Goal: Information Seeking & Learning: Find specific fact

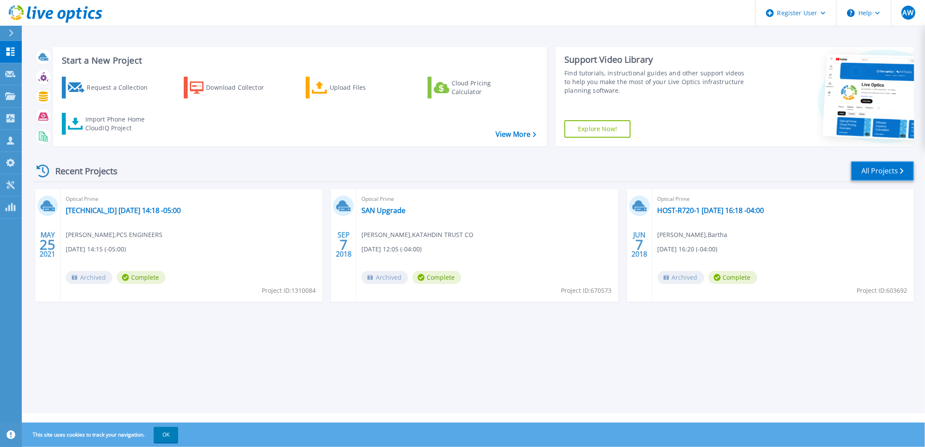
click at [874, 163] on link "All Projects" at bounding box center [882, 171] width 63 height 20
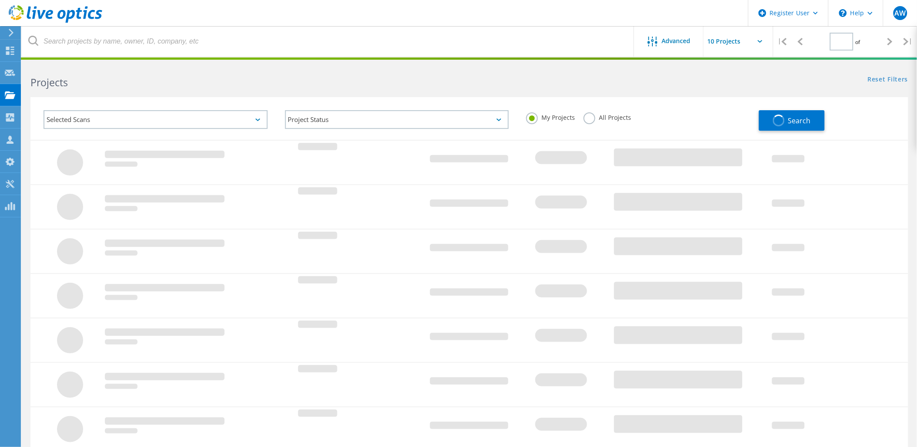
type input "1"
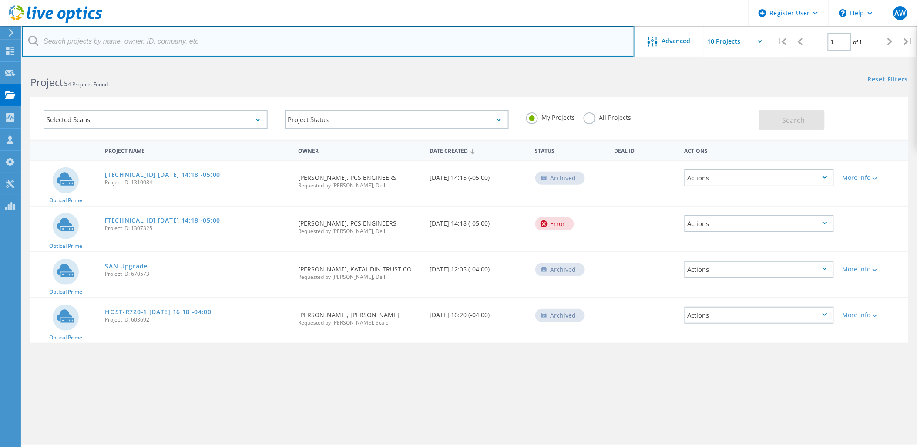
click at [128, 40] on input "text" at bounding box center [328, 41] width 613 height 30
type input "Zestron"
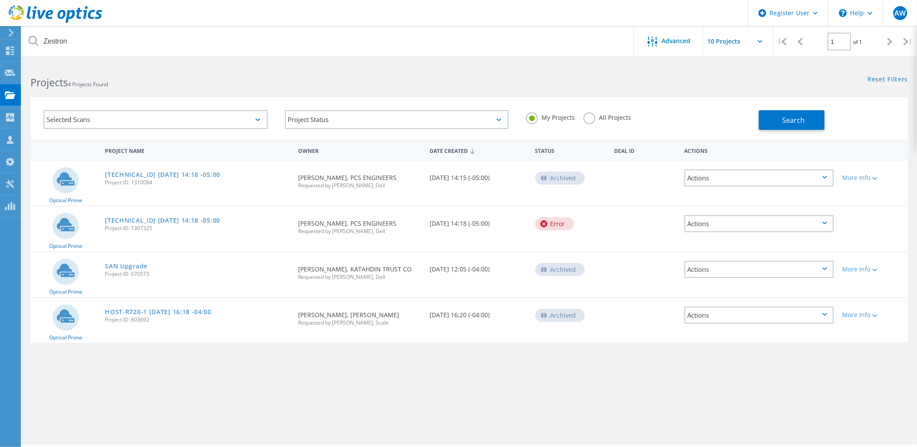
click at [606, 116] on label "All Projects" at bounding box center [607, 116] width 47 height 8
click at [0, 0] on input "All Projects" at bounding box center [0, 0] width 0 height 0
click at [786, 117] on span "Search" at bounding box center [794, 120] width 23 height 10
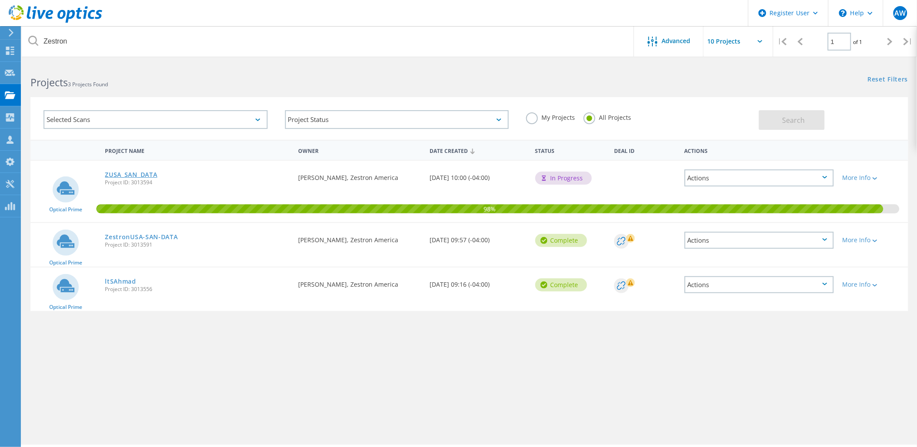
click at [140, 172] on link "ZUSA_SAN_DATA" at bounding box center [131, 175] width 52 height 6
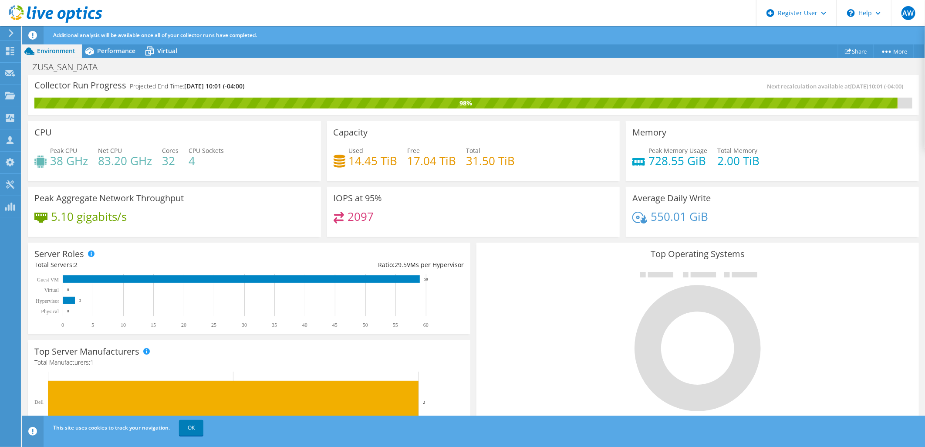
scroll to position [145, 0]
click at [892, 50] on link "More" at bounding box center [893, 50] width 40 height 13
click at [872, 68] on link "Project Details" at bounding box center [874, 67] width 83 height 18
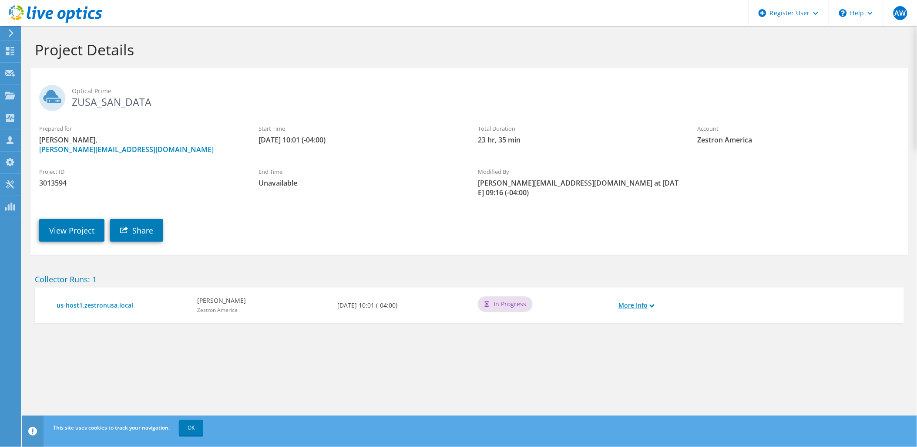
click at [654, 303] on icon at bounding box center [652, 305] width 4 height 4
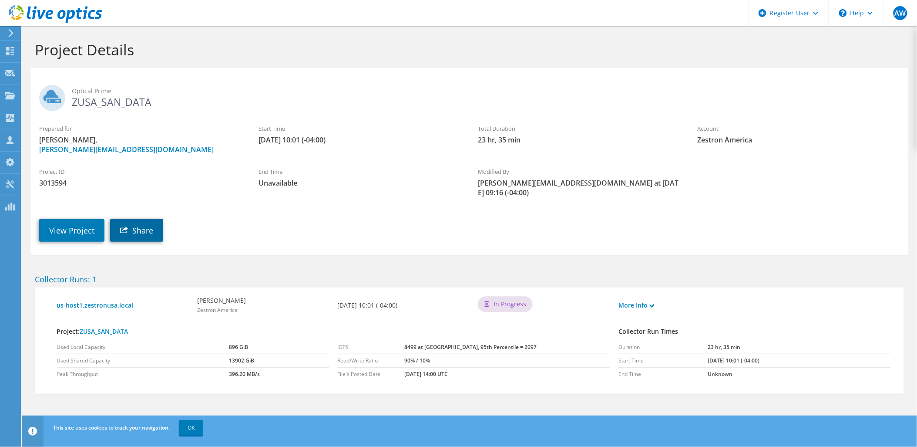
click at [148, 219] on link "Share" at bounding box center [136, 230] width 53 height 23
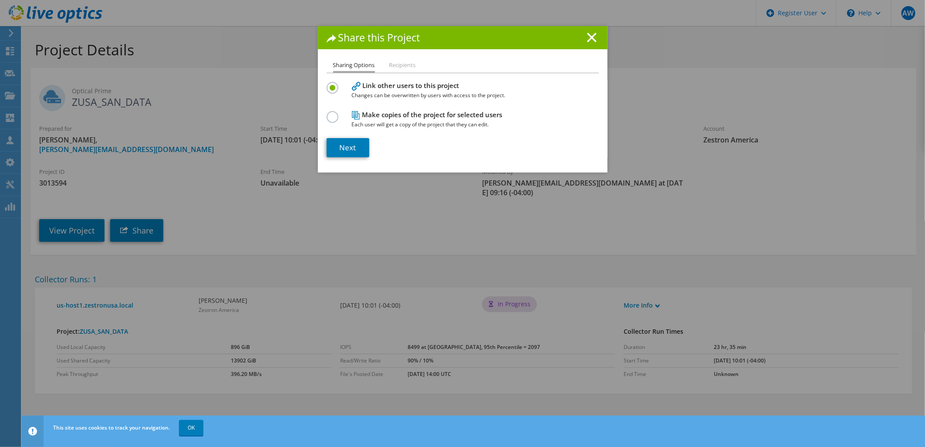
click at [401, 67] on li "Recipients" at bounding box center [402, 65] width 27 height 11
click at [326, 113] on label at bounding box center [333, 112] width 15 height 2
click at [0, 0] on input "radio" at bounding box center [0, 0] width 0 height 0
click at [350, 145] on link "Next" at bounding box center [347, 147] width 43 height 19
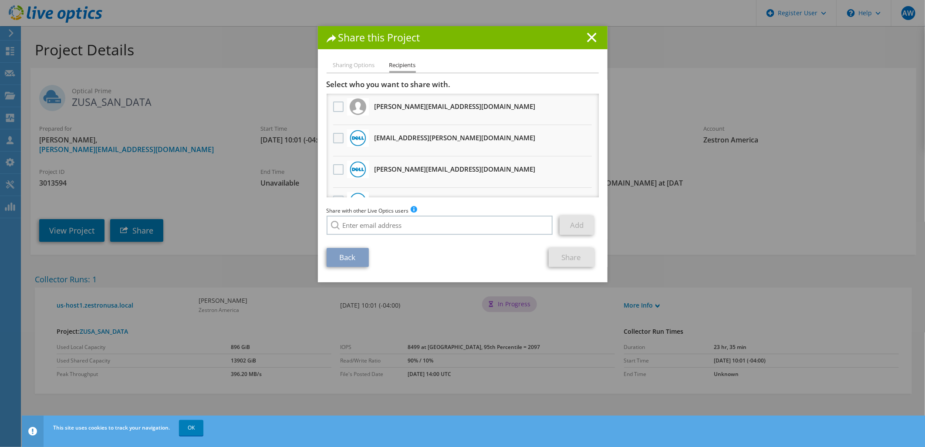
click at [333, 137] on label at bounding box center [339, 138] width 13 height 10
click at [0, 0] on input "checkbox" at bounding box center [0, 0] width 0 height 0
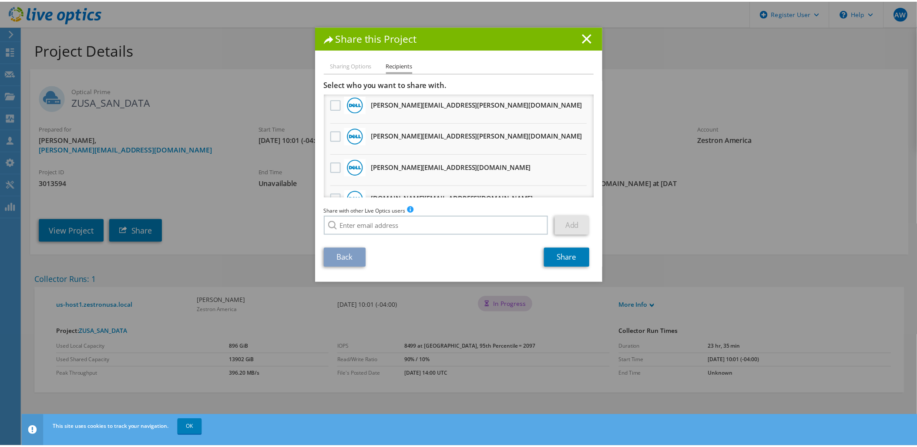
scroll to position [97, 0]
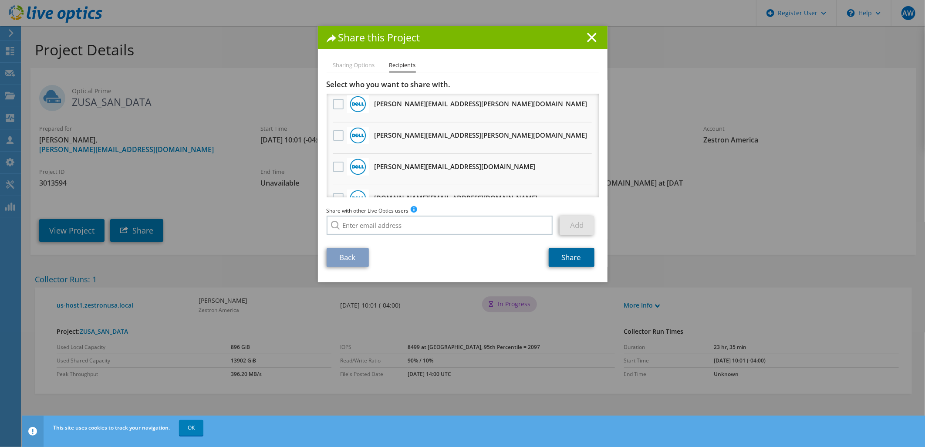
click at [576, 258] on link "Share" at bounding box center [572, 257] width 46 height 19
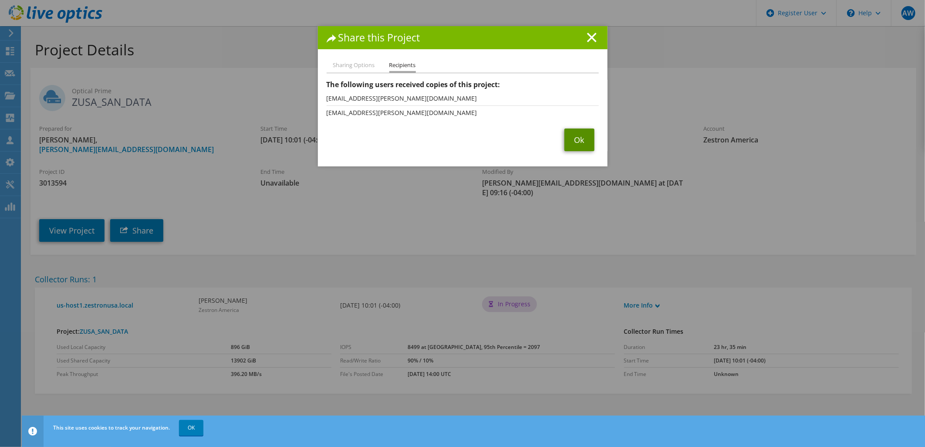
click at [580, 136] on link "Ok" at bounding box center [579, 139] width 30 height 23
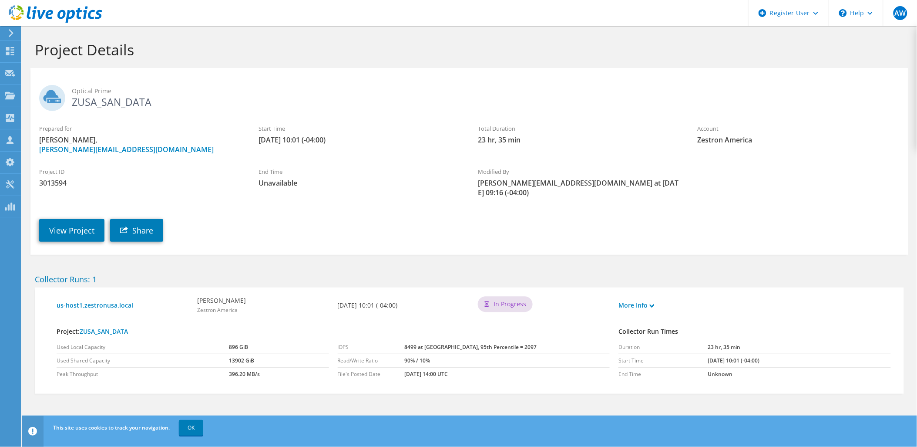
click at [25, 14] on icon at bounding box center [56, 14] width 94 height 18
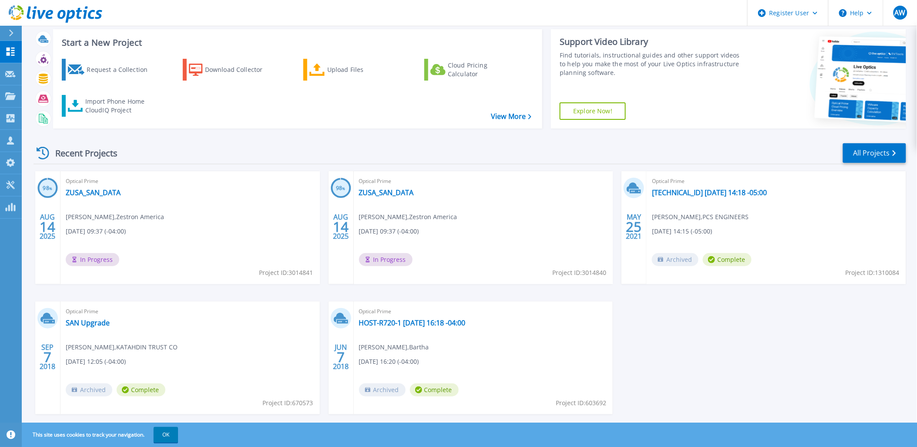
scroll to position [36, 0]
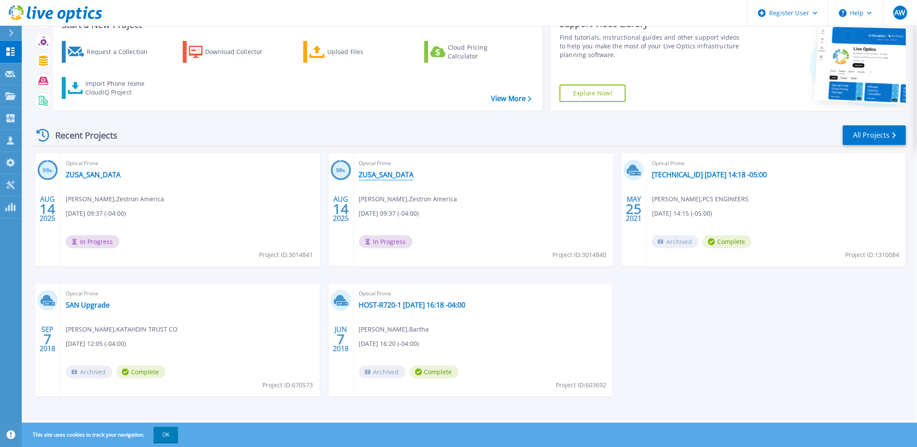
click at [381, 173] on link "ZUSA_SAN_DATA" at bounding box center [386, 174] width 55 height 9
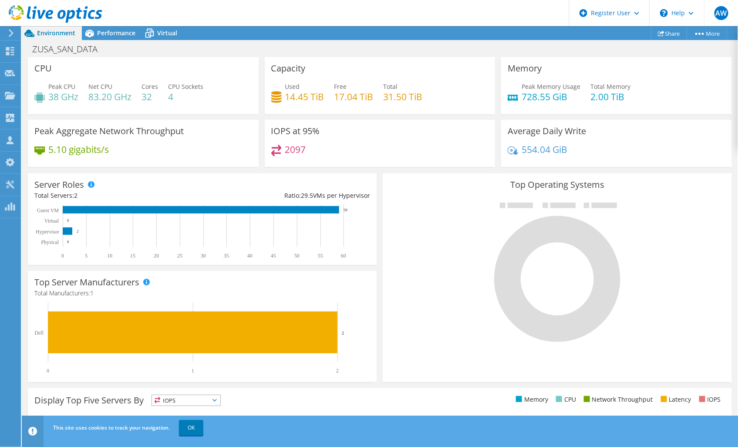
click at [59, 30] on span "Environment" at bounding box center [56, 33] width 38 height 8
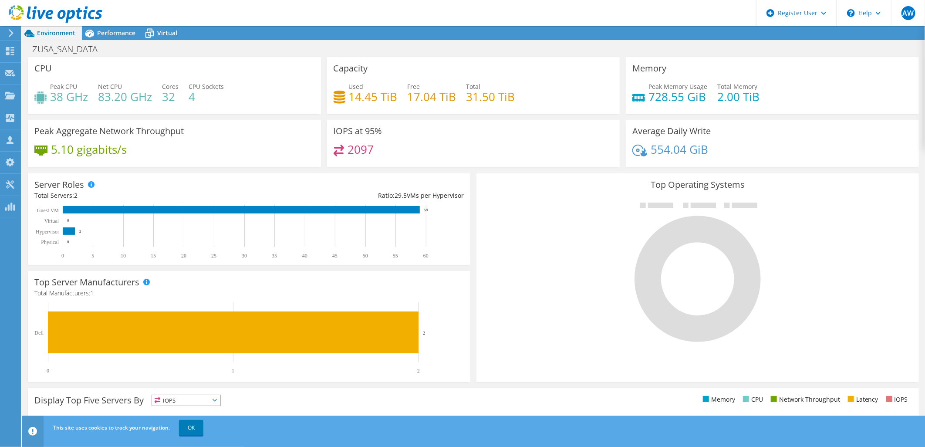
click at [55, 11] on icon at bounding box center [56, 14] width 94 height 18
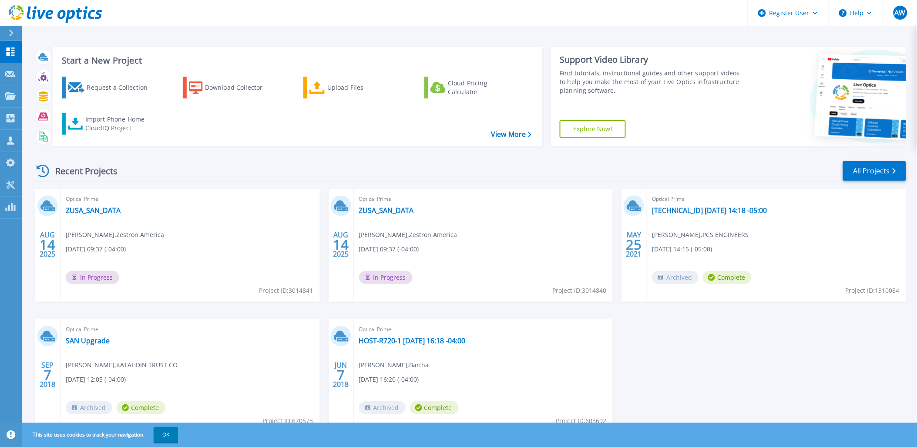
click at [16, 29] on div at bounding box center [15, 33] width 14 height 15
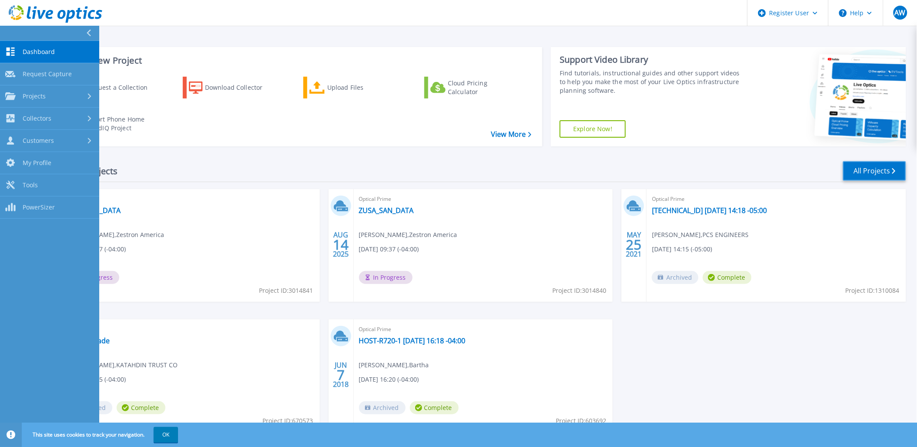
click at [865, 172] on link "All Projects" at bounding box center [874, 171] width 63 height 20
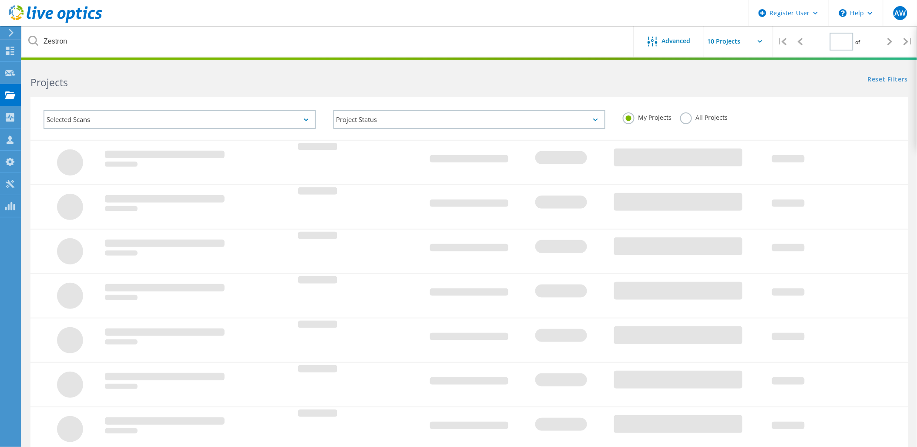
type input "1"
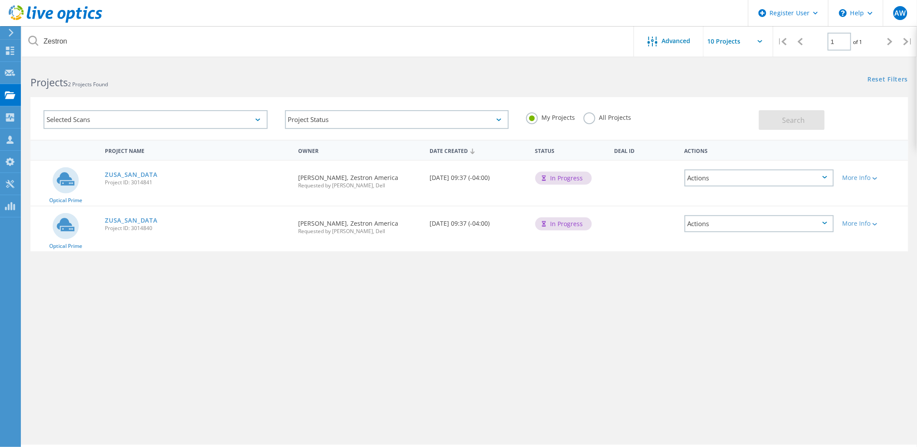
click at [591, 124] on div "All Projects" at bounding box center [607, 118] width 47 height 13
click at [591, 121] on label "All Projects" at bounding box center [607, 116] width 47 height 8
click at [0, 0] on input "All Projects" at bounding box center [0, 0] width 0 height 0
click at [795, 122] on span "Search" at bounding box center [794, 120] width 23 height 10
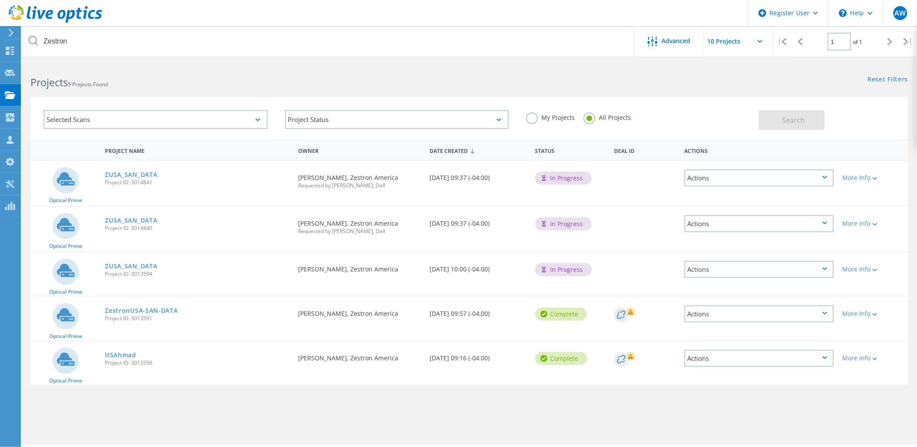
click at [628, 309] on rect at bounding box center [630, 311] width 9 height 9
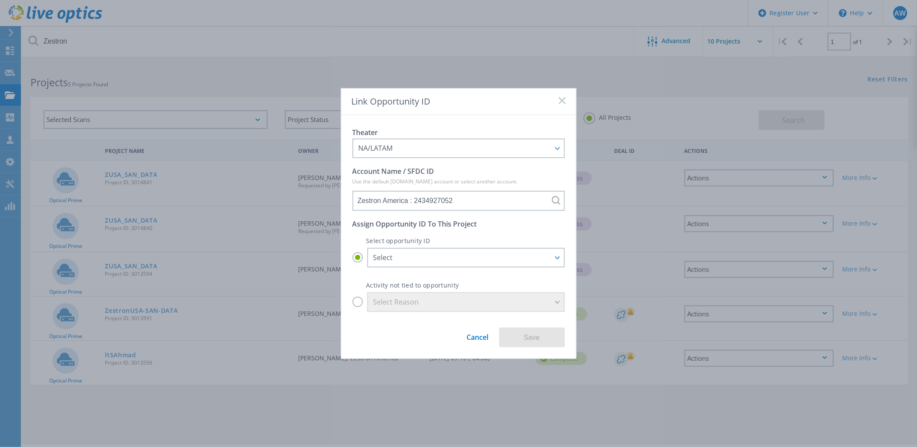
click at [390, 56] on div "Link Opportunity ID Theater NA/LATAM APJ EMEA NA/LATAM Account Name / SFDC ID U…" at bounding box center [458, 223] width 917 height 447
click at [568, 101] on div "Link Opportunity ID" at bounding box center [458, 101] width 235 height 27
click at [563, 100] on rect at bounding box center [562, 100] width 7 height 7
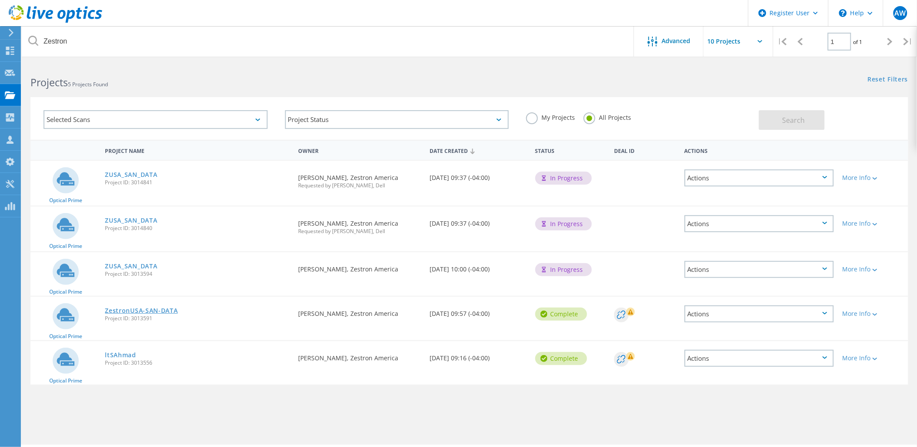
click at [145, 307] on link "ZestronUSA-SAN-DATA" at bounding box center [141, 310] width 73 height 6
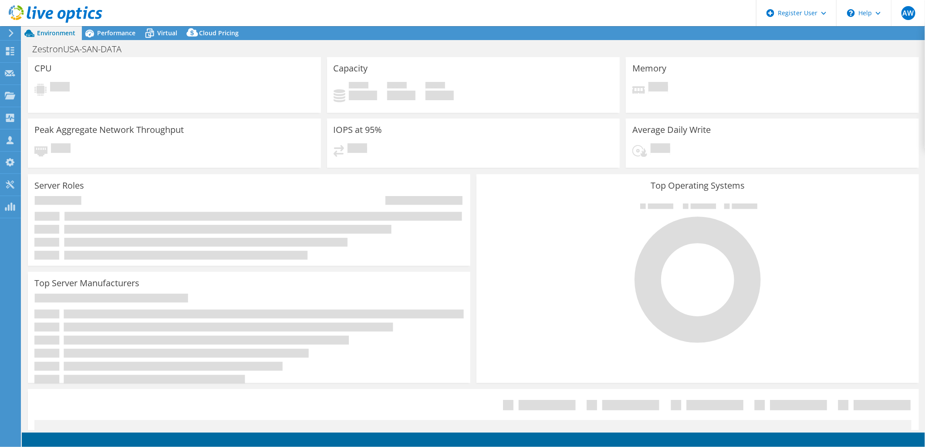
select select "USD"
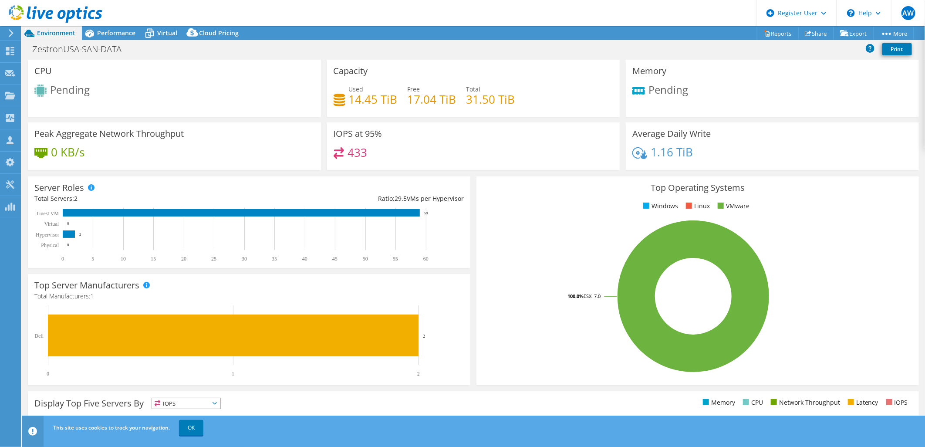
scroll to position [162, 0]
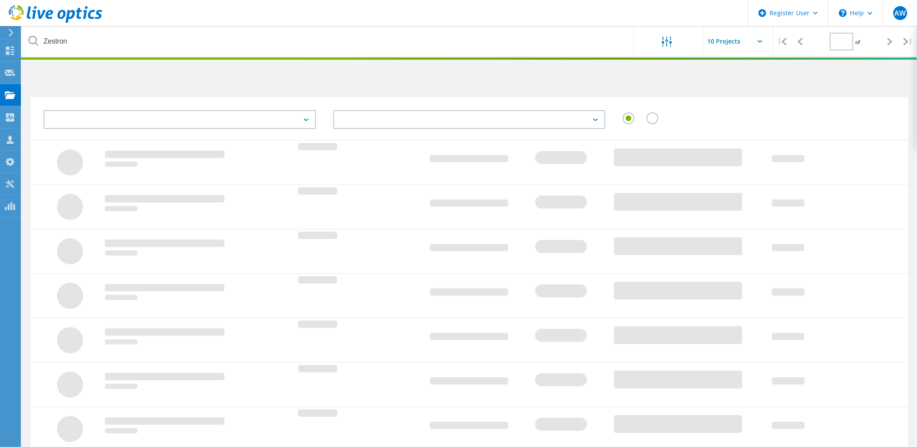
type input "1"
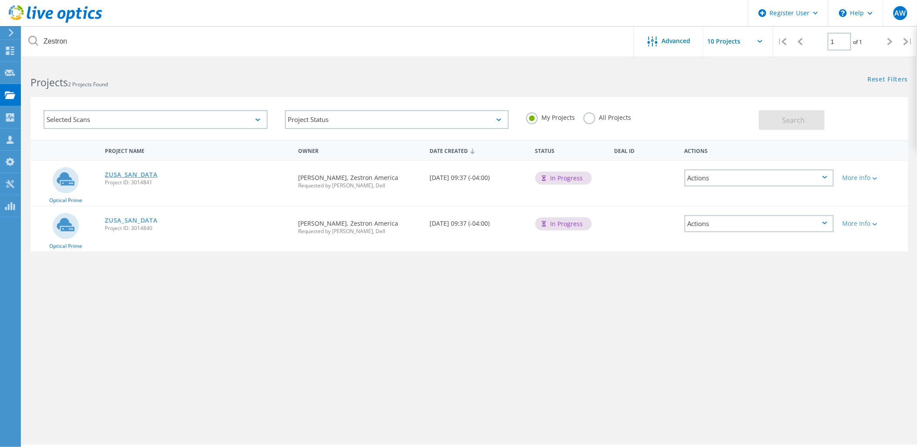
click at [132, 172] on link "ZUSA_SAN_DATA" at bounding box center [131, 175] width 52 height 6
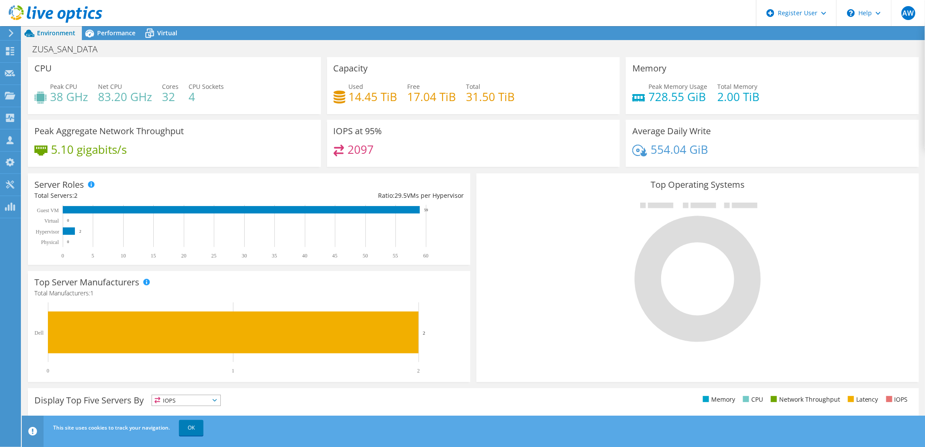
scroll to position [162, 0]
click at [464, 181] on div "Server Roles Physical Servers represent bare metal servers that were targets of…" at bounding box center [249, 218] width 442 height 91
click at [195, 425] on link "OK" at bounding box center [191, 428] width 24 height 16
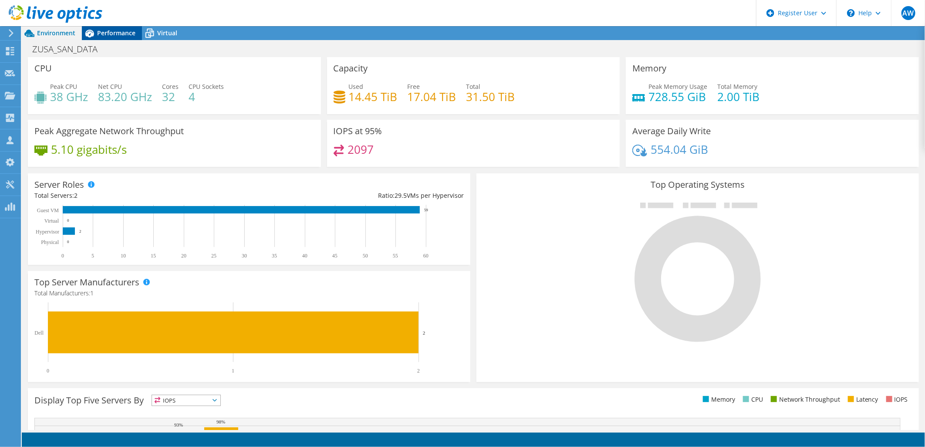
click at [125, 34] on span "Performance" at bounding box center [116, 33] width 38 height 8
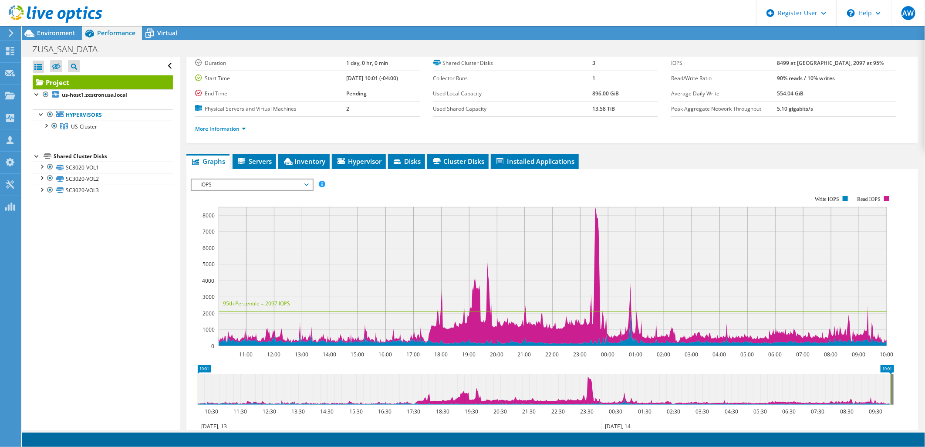
scroll to position [0, 0]
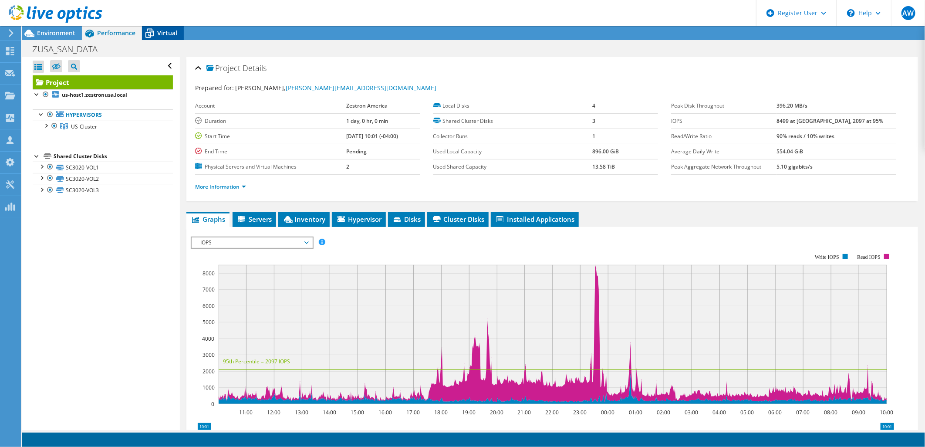
click at [172, 28] on div "Virtual" at bounding box center [163, 33] width 42 height 14
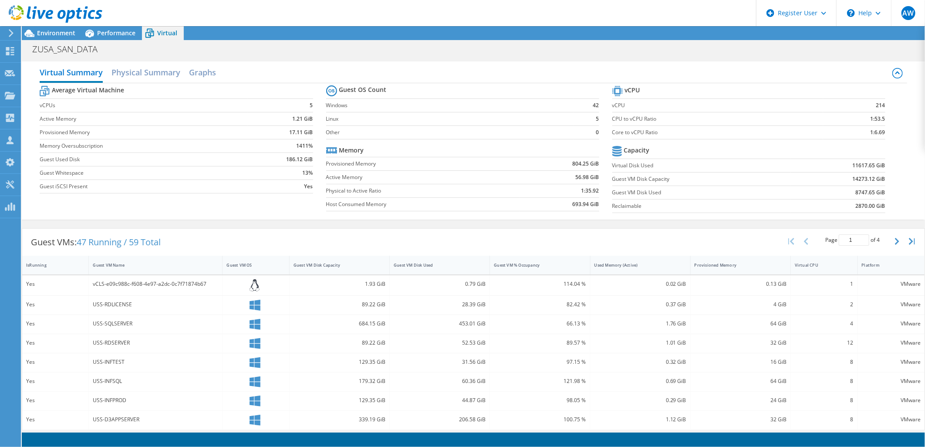
click at [84, 28] on div at bounding box center [51, 14] width 102 height 29
click at [65, 30] on span "Environment" at bounding box center [56, 33] width 38 height 8
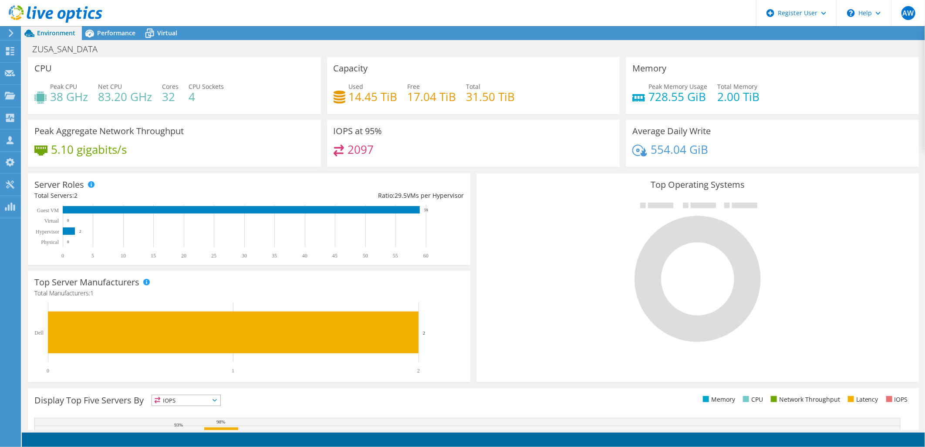
click at [14, 13] on icon at bounding box center [56, 14] width 94 height 18
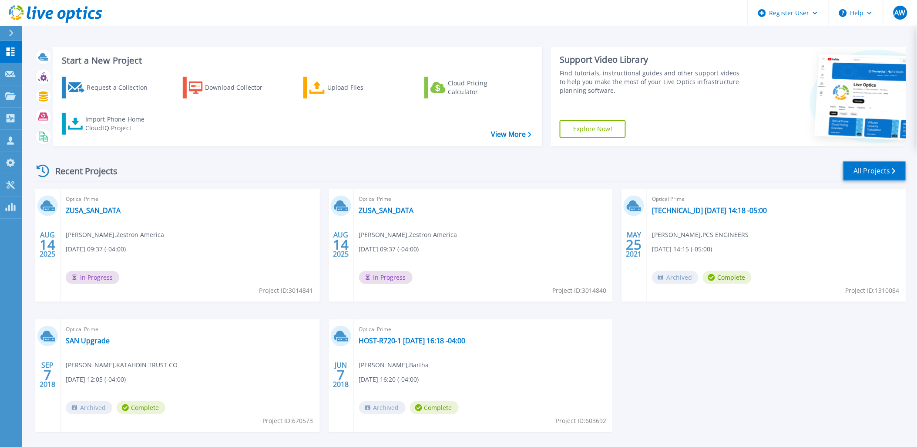
click at [876, 166] on link "All Projects" at bounding box center [874, 171] width 63 height 20
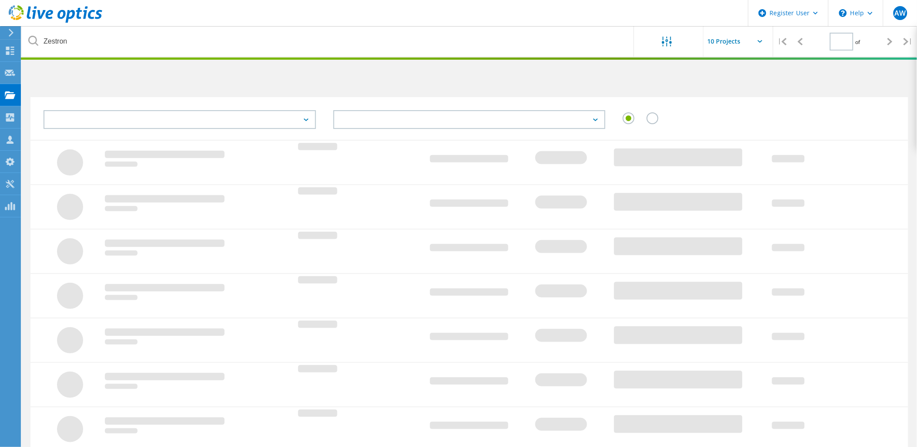
type input "1"
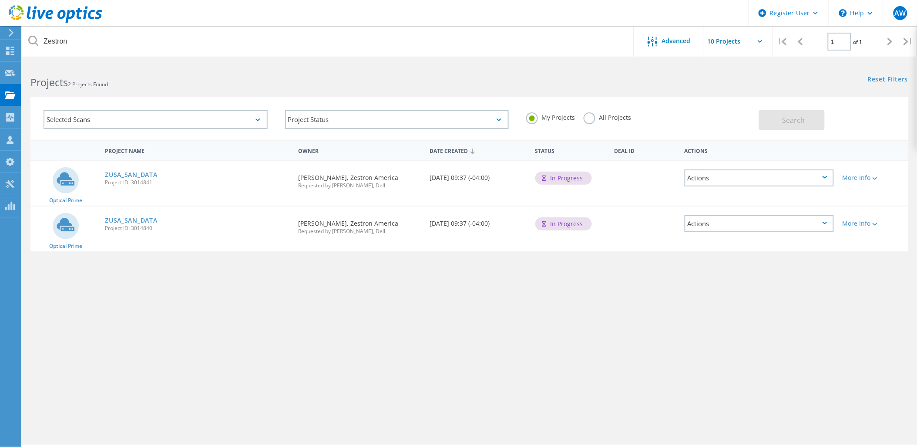
click at [606, 118] on label "All Projects" at bounding box center [607, 116] width 47 height 8
click at [0, 0] on input "All Projects" at bounding box center [0, 0] width 0 height 0
click at [782, 121] on button "Search" at bounding box center [792, 120] width 66 height 20
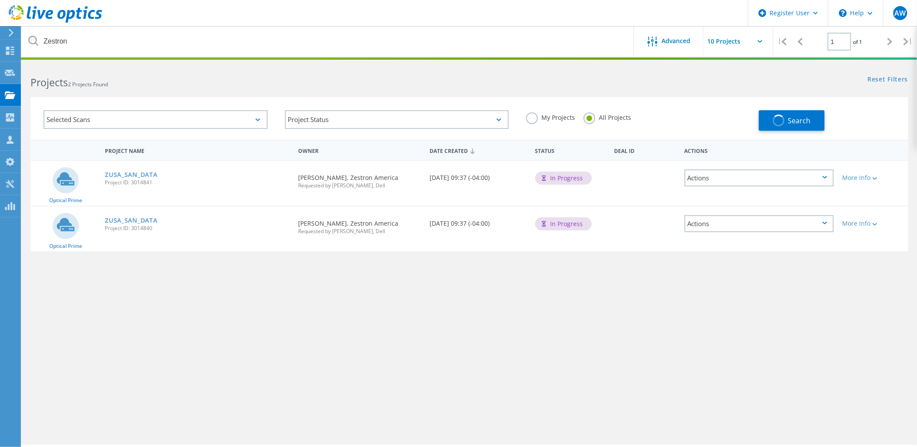
click at [251, 124] on div "Selected Scans" at bounding box center [156, 119] width 224 height 19
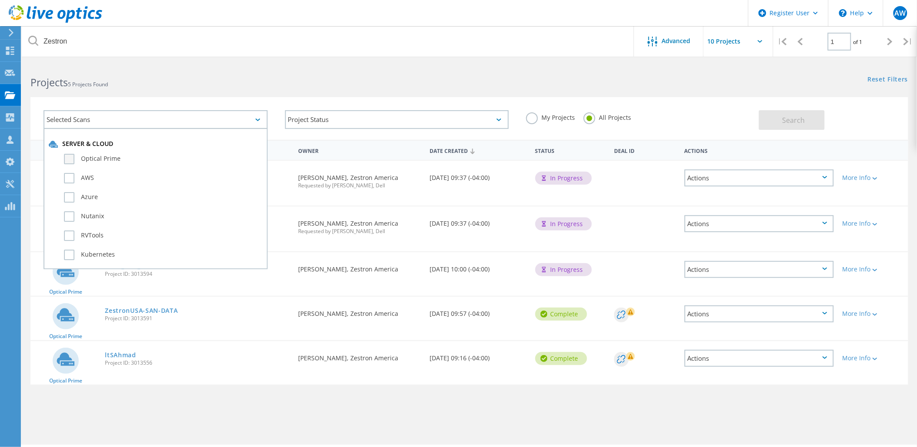
click at [66, 157] on label "Optical Prime" at bounding box center [163, 159] width 199 height 10
click at [0, 0] on input "Optical Prime" at bounding box center [0, 0] width 0 height 0
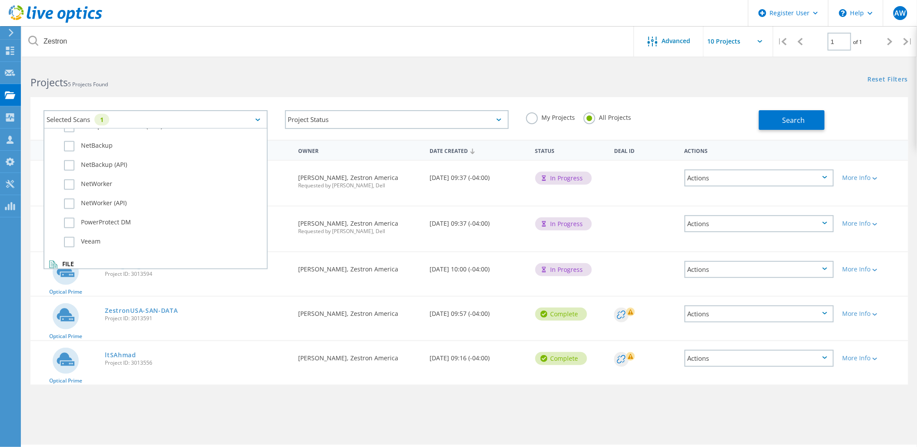
scroll to position [586, 0]
click at [70, 273] on label "Dossier" at bounding box center [163, 278] width 199 height 10
click at [0, 0] on input "Dossier" at bounding box center [0, 0] width 0 height 0
click at [784, 116] on span "Search" at bounding box center [794, 120] width 23 height 10
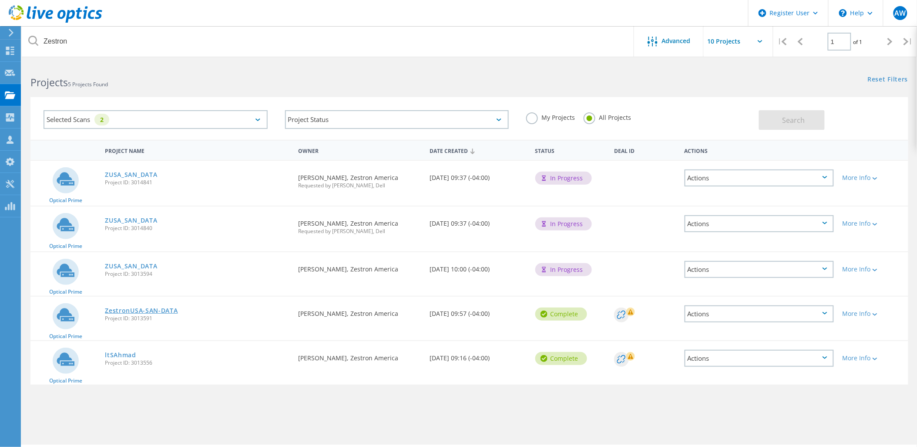
click at [171, 307] on link "ZestronUSA-SAN-DATA" at bounding box center [141, 310] width 73 height 6
click at [144, 266] on link "ZUSA_SAN_DATA" at bounding box center [131, 266] width 52 height 6
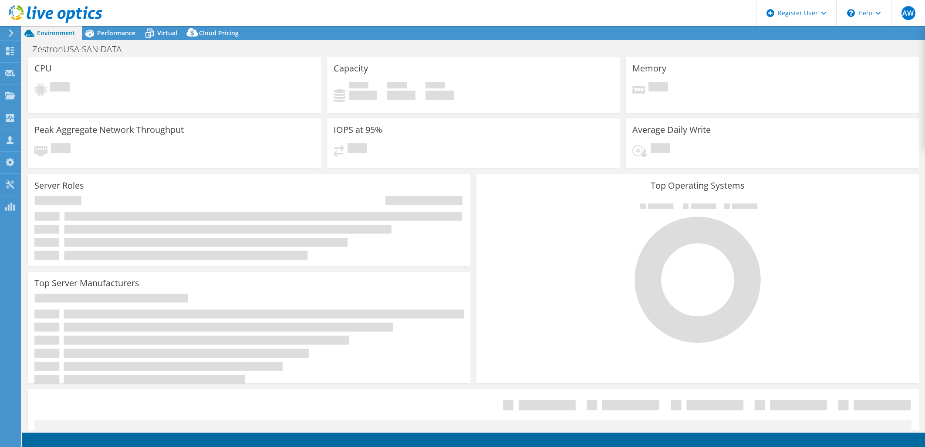
select select "USD"
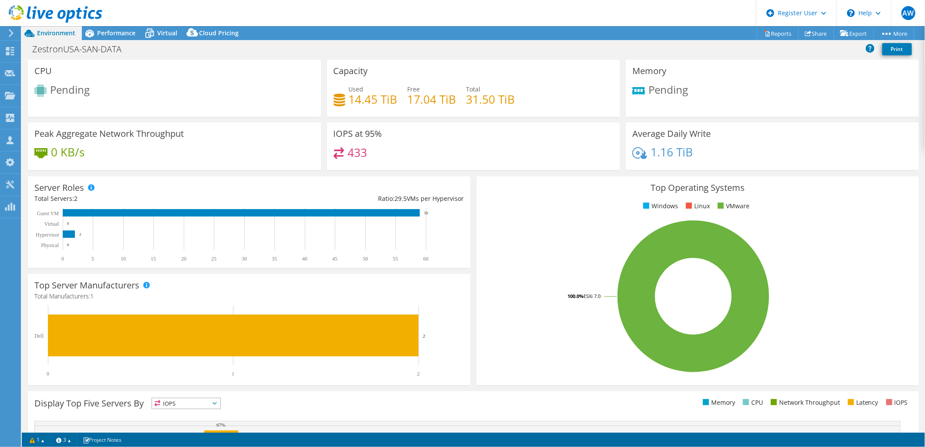
click at [89, 91] on span "Pending" at bounding box center [70, 89] width 40 height 14
click at [133, 25] on header "AW Dell User Austin Wellman Austin.Wellman@dell.com Dell My Profile Log Out \n …" at bounding box center [462, 13] width 925 height 26
click at [136, 29] on div "Performance" at bounding box center [112, 33] width 60 height 14
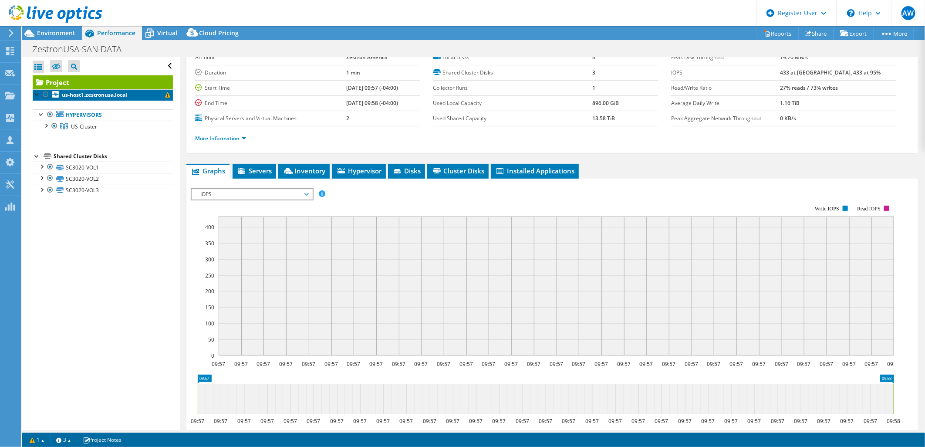
click at [165, 94] on span at bounding box center [167, 94] width 5 height 5
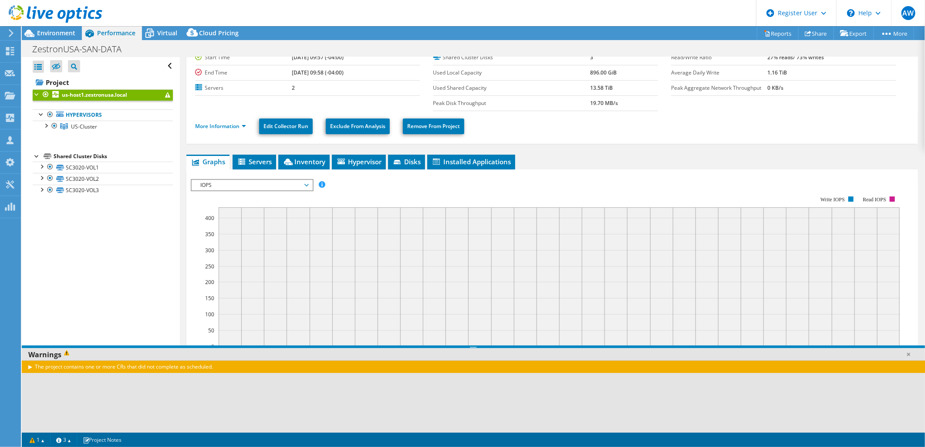
click at [30, 367] on div "The project contains one or more CRs that did not complete as scheduled." at bounding box center [473, 366] width 903 height 13
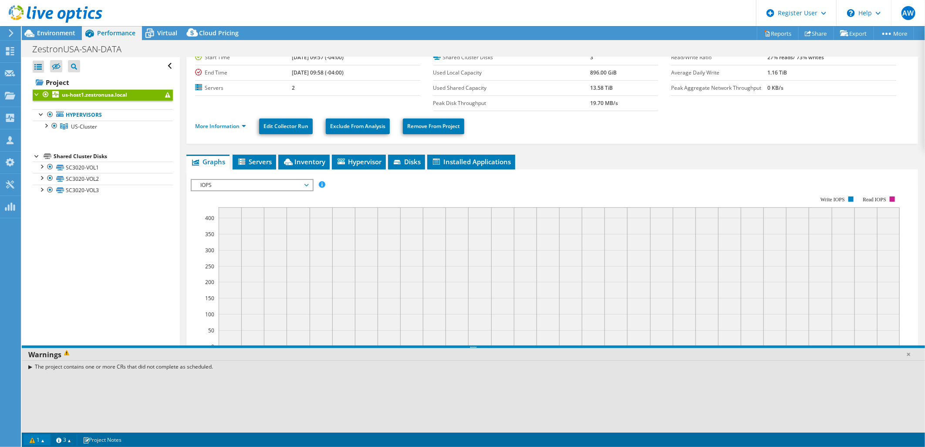
click at [47, 438] on link "1" at bounding box center [37, 439] width 27 height 11
click at [75, 440] on link "3" at bounding box center [63, 439] width 27 height 11
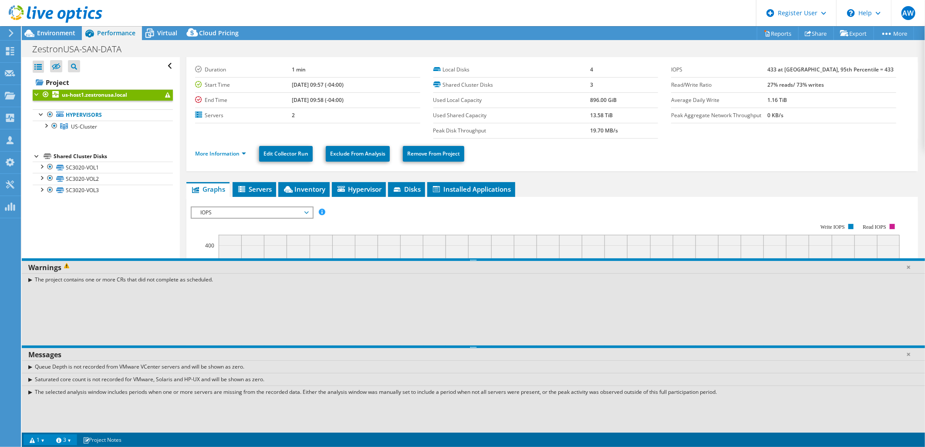
scroll to position [0, 0]
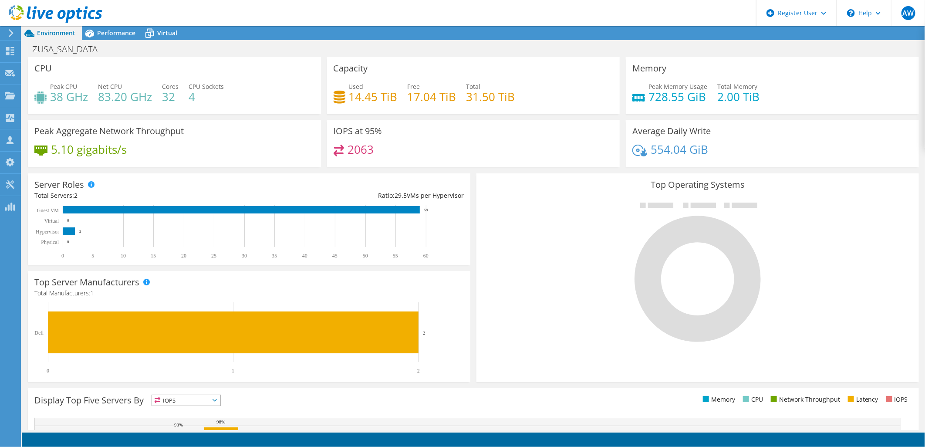
click at [320, 62] on div "CPU Peak CPU 38 GHz Net CPU 83.20 GHz Cores 32 CPU Sockets 4" at bounding box center [174, 85] width 299 height 57
click at [473, 194] on div "Top Operating Systems Windows Linux VMware" at bounding box center [697, 277] width 448 height 215
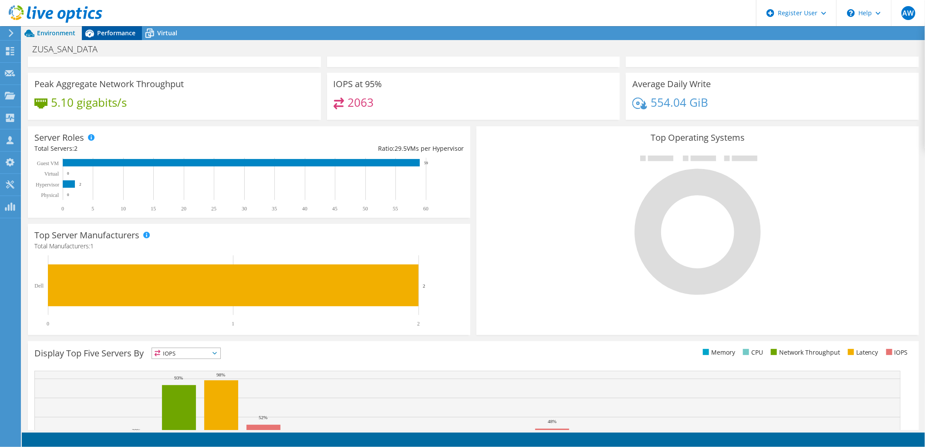
scroll to position [0, 0]
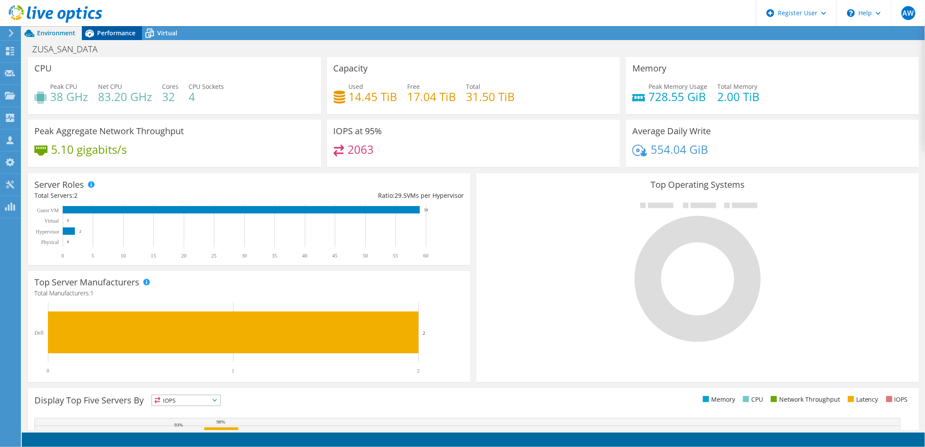
click at [101, 32] on span "Performance" at bounding box center [116, 33] width 38 height 8
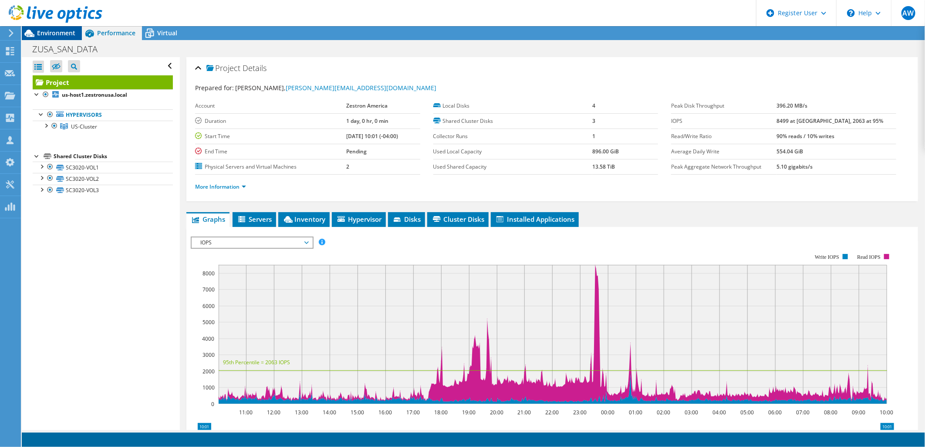
click at [75, 29] on div "Environment" at bounding box center [52, 33] width 60 height 14
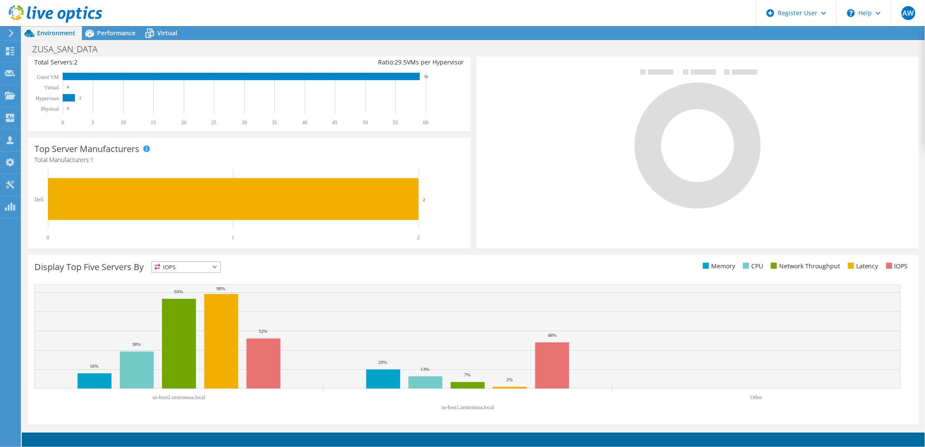
click at [349, 144] on div "Top Server Manufacturers Manufacturers are shown for physical servers and hyper…" at bounding box center [249, 193] width 442 height 111
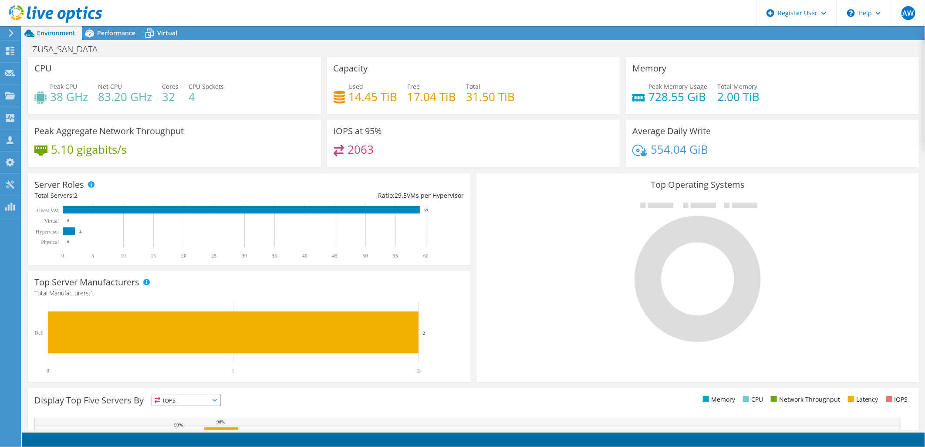
click at [327, 96] on div "Capacity Used 14.45 TiB Free 17.04 TiB Total 31.50 TiB" at bounding box center [473, 85] width 293 height 57
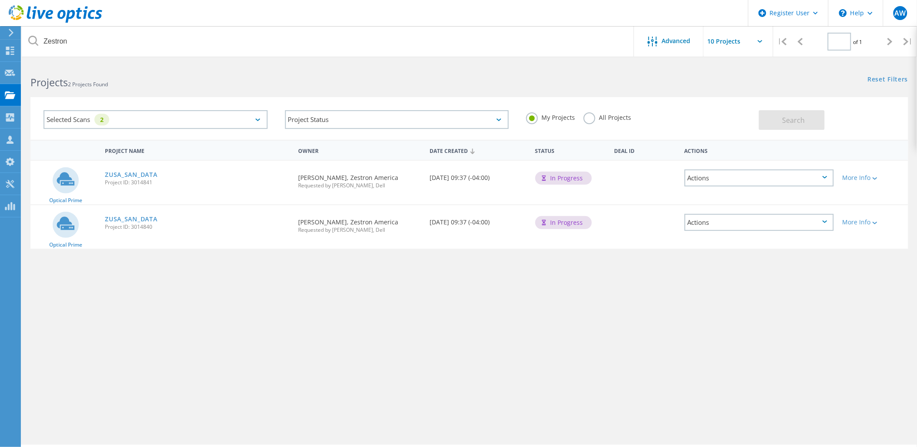
type input "1"
click at [747, 172] on div "Actions" at bounding box center [759, 177] width 149 height 17
drag, startPoint x: 747, startPoint y: 158, endPoint x: 733, endPoint y: 159, distance: 14.4
click at [733, 159] on div "View Project" at bounding box center [760, 157] width 148 height 13
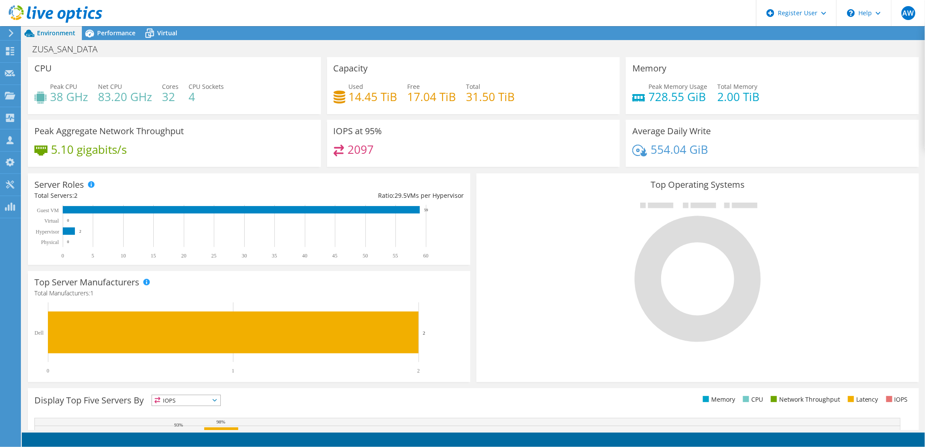
scroll to position [162, 0]
click at [465, 247] on div "Server Roles Physical Servers represent bare metal servers that were targets of…" at bounding box center [249, 218] width 442 height 91
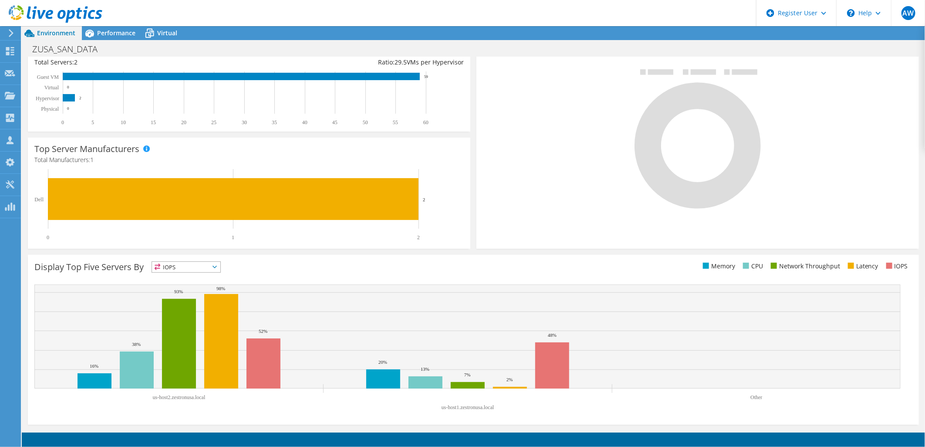
click at [27, 13] on icon at bounding box center [56, 14] width 94 height 18
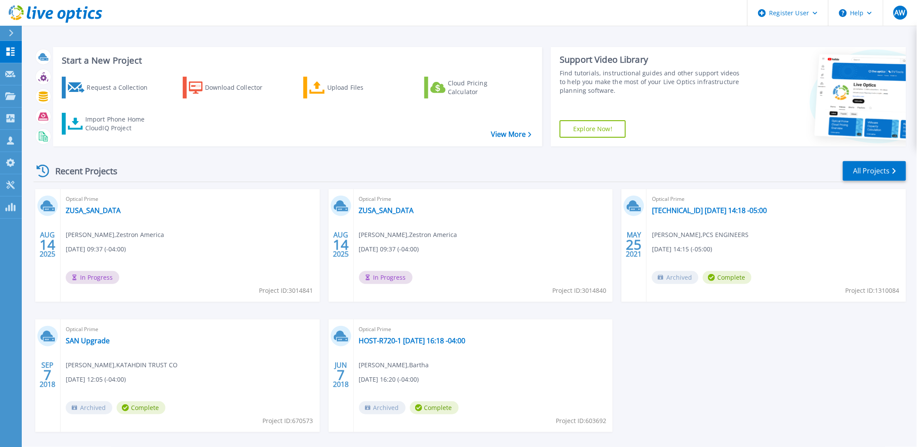
click at [878, 181] on div "Recent Projects All Projects" at bounding box center [470, 171] width 873 height 22
click at [872, 180] on link "All Projects" at bounding box center [874, 171] width 63 height 20
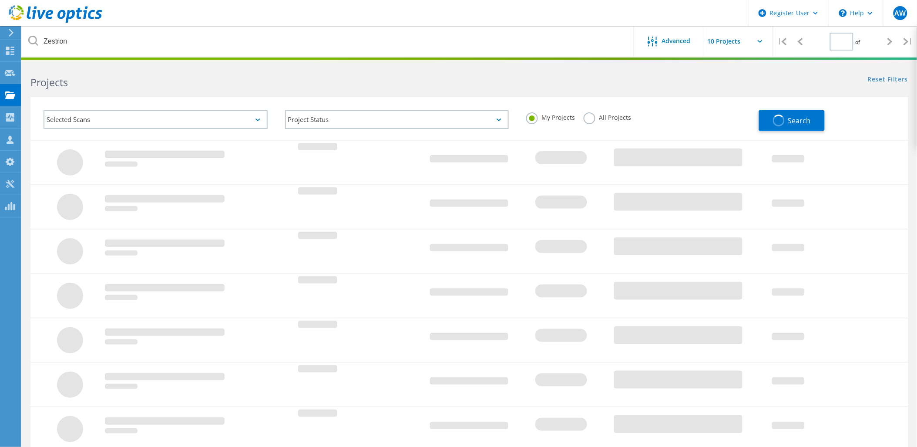
type input "1"
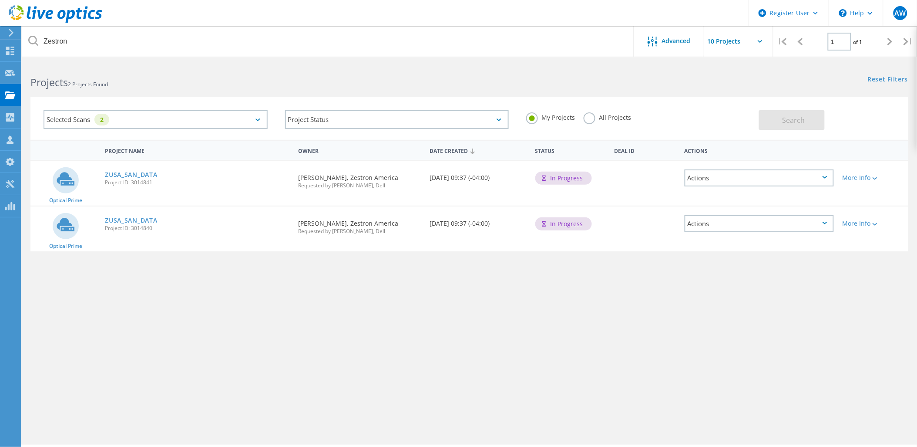
click at [599, 111] on div "My Projects All Projects" at bounding box center [639, 117] width 242 height 32
click at [590, 120] on label "All Projects" at bounding box center [607, 116] width 47 height 8
click at [0, 0] on input "All Projects" at bounding box center [0, 0] width 0 height 0
click at [810, 120] on button "Search" at bounding box center [792, 120] width 66 height 20
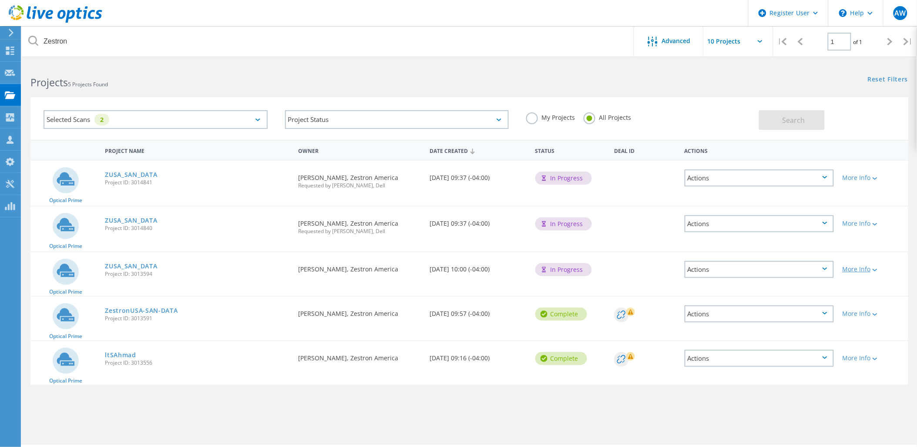
click at [877, 269] on icon at bounding box center [875, 270] width 5 height 3
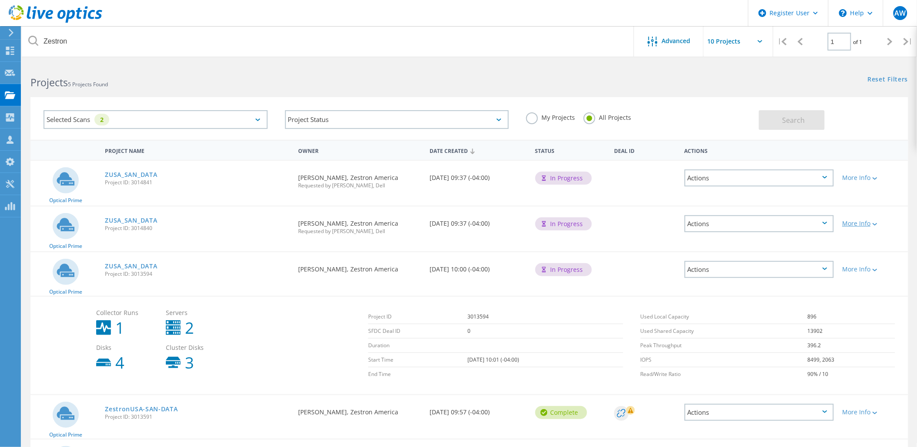
click at [876, 223] on icon at bounding box center [875, 224] width 5 height 3
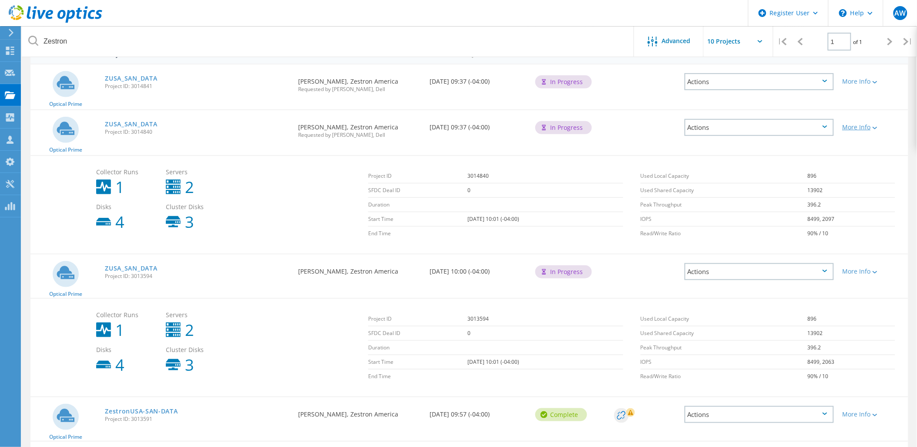
scroll to position [97, 0]
click at [877, 81] on icon at bounding box center [875, 82] width 5 height 3
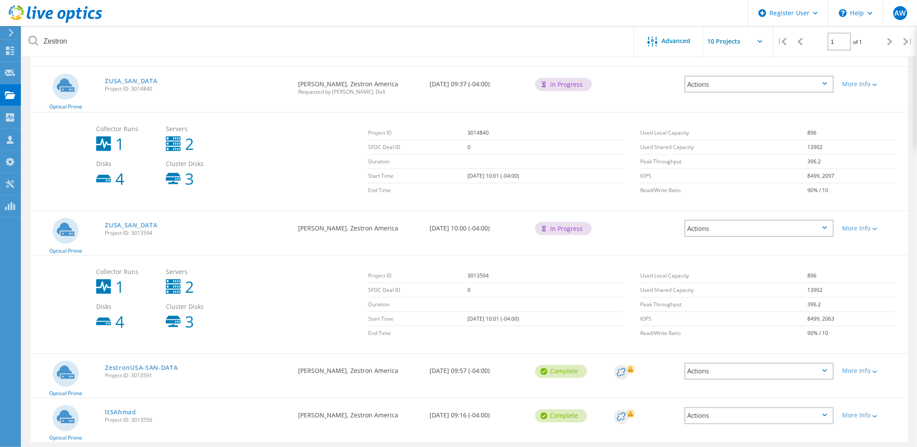
scroll to position [264, 0]
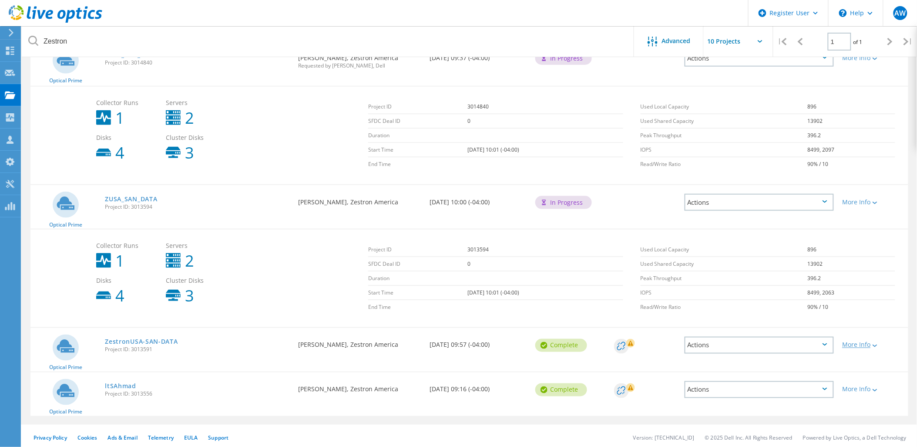
click at [872, 342] on div "More Info" at bounding box center [873, 345] width 61 height 6
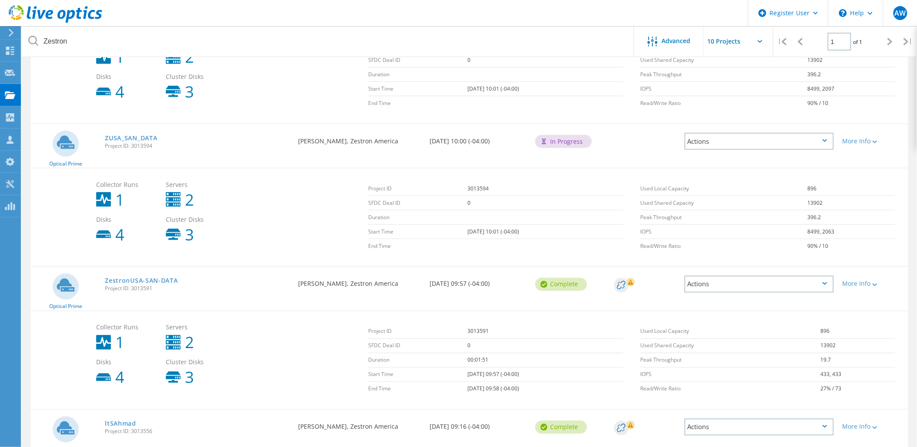
scroll to position [362, 0]
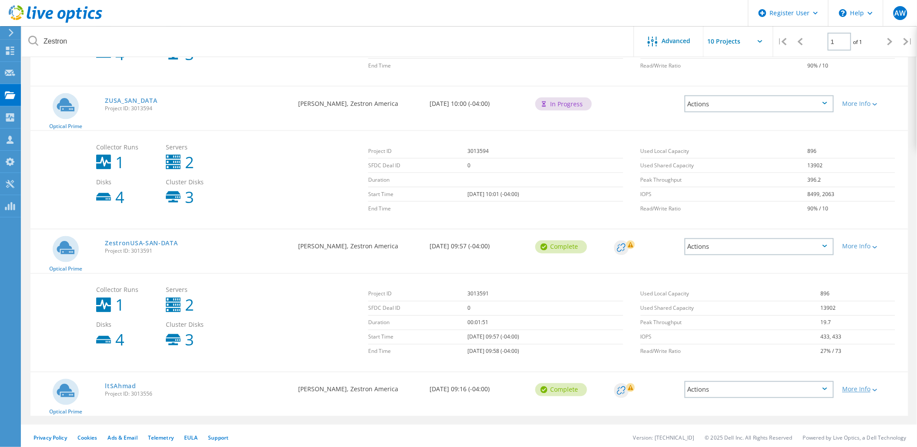
click at [880, 386] on div "More Info" at bounding box center [873, 389] width 61 height 6
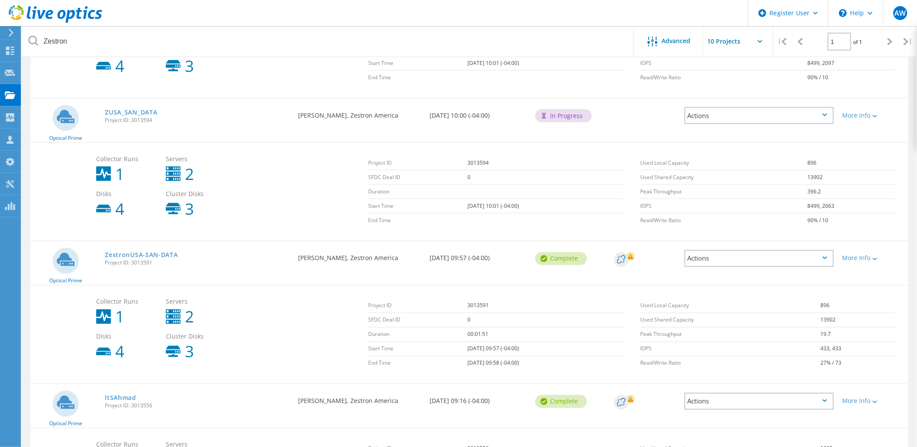
scroll to position [315, 0]
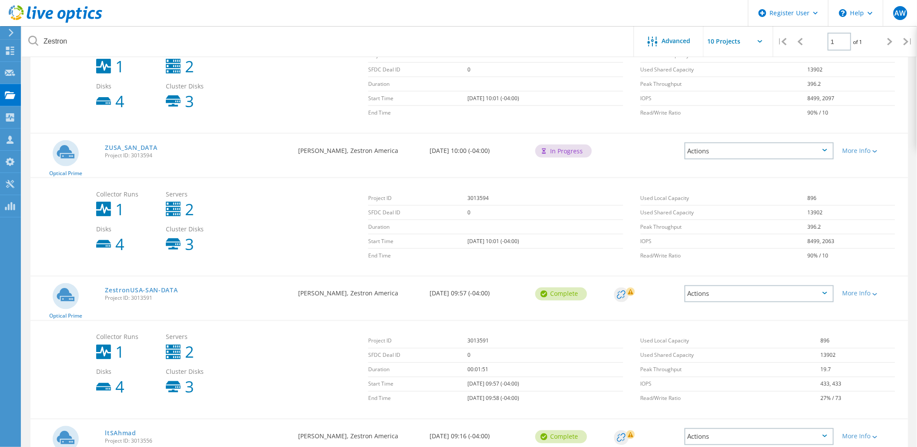
click at [165, 157] on div "ZUSA_SAN_DATA Project ID: 3013594" at bounding box center [197, 150] width 193 height 33
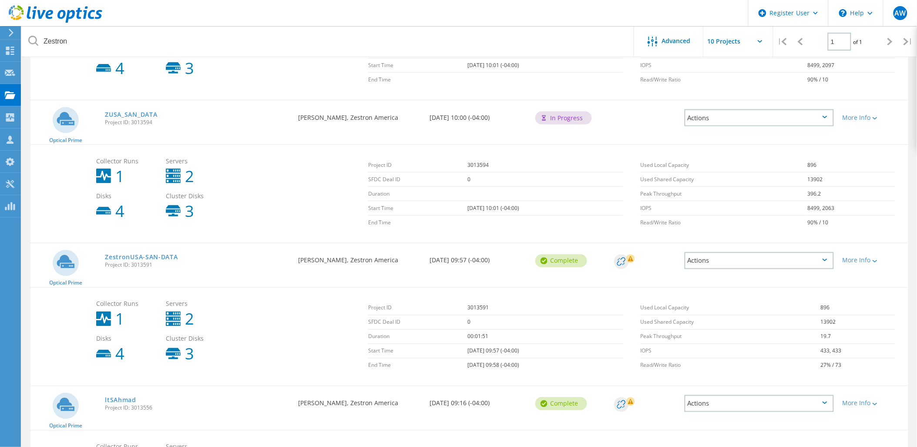
scroll to position [363, 0]
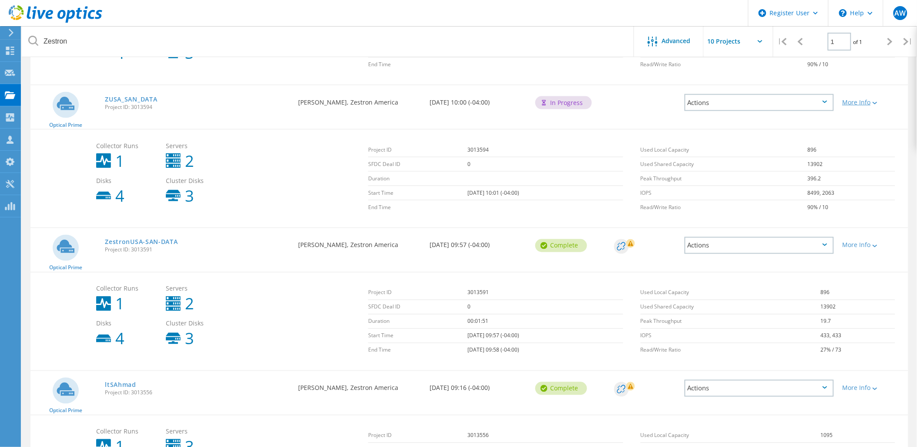
click at [880, 99] on div "More Info" at bounding box center [873, 102] width 61 height 6
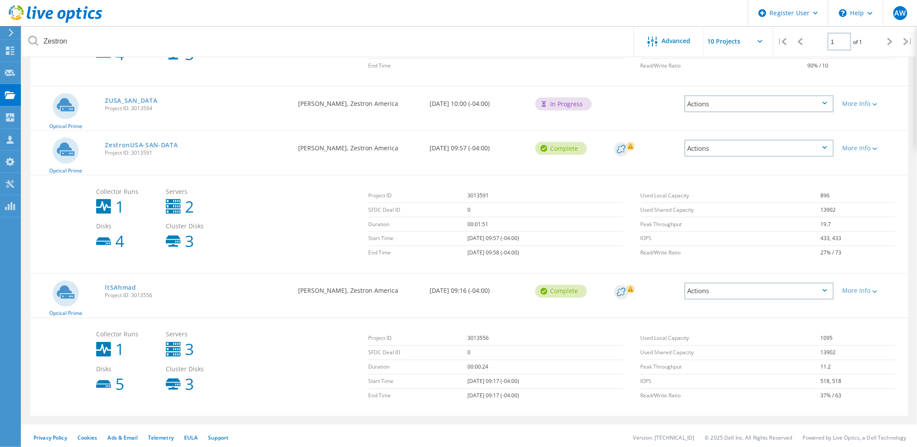
click at [875, 138] on div "More Info" at bounding box center [873, 145] width 70 height 29
click at [876, 148] on icon at bounding box center [875, 149] width 5 height 3
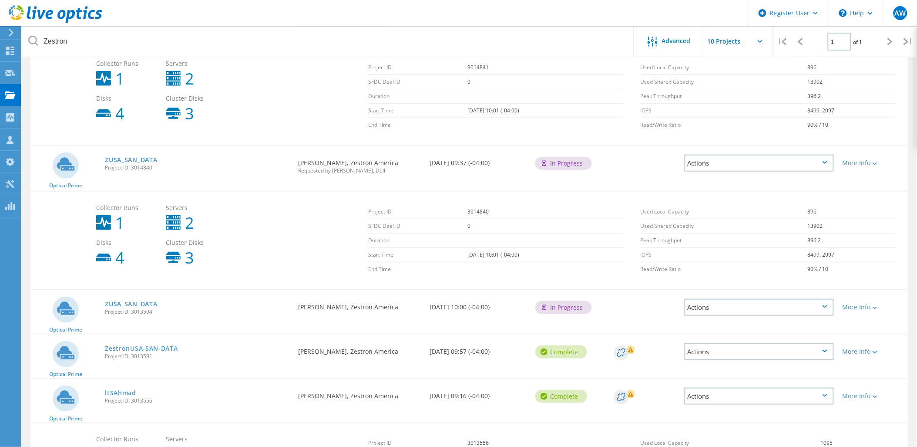
scroll to position [145, 0]
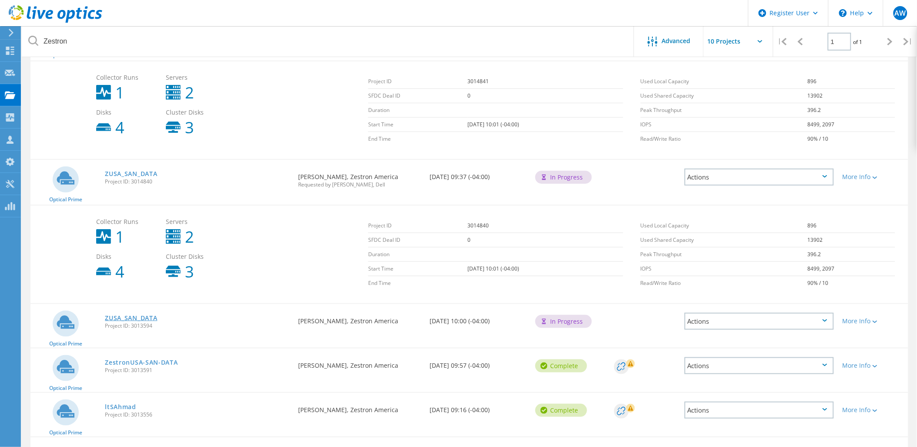
click at [137, 315] on link "ZUSA_SAN_DATA" at bounding box center [131, 318] width 52 height 6
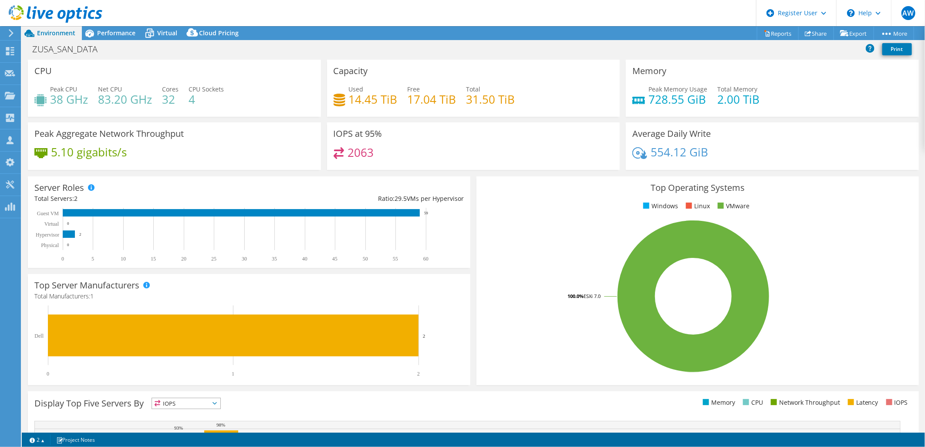
scroll to position [162, 0]
click at [121, 33] on span "Performance" at bounding box center [116, 33] width 38 height 8
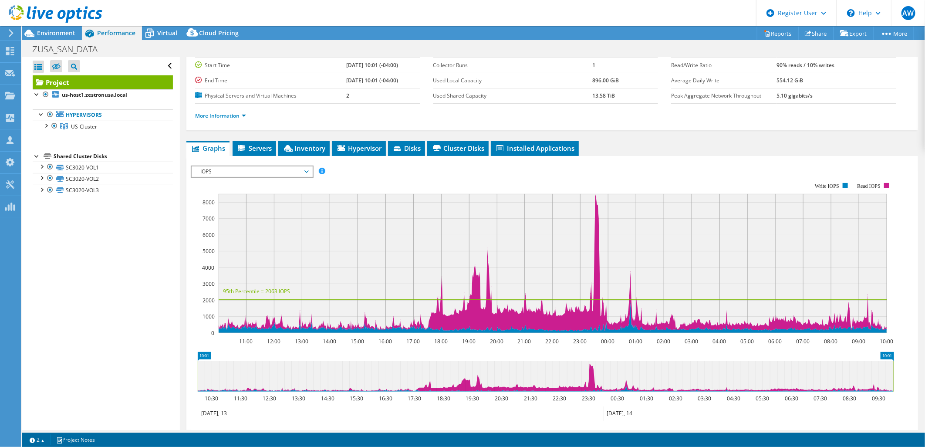
scroll to position [0, 0]
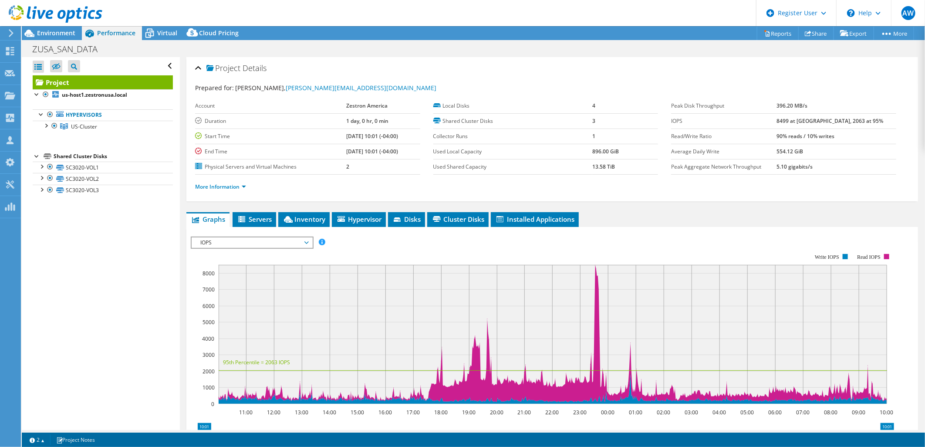
click at [51, 27] on div at bounding box center [51, 14] width 102 height 29
click at [53, 29] on span "Environment" at bounding box center [56, 33] width 38 height 8
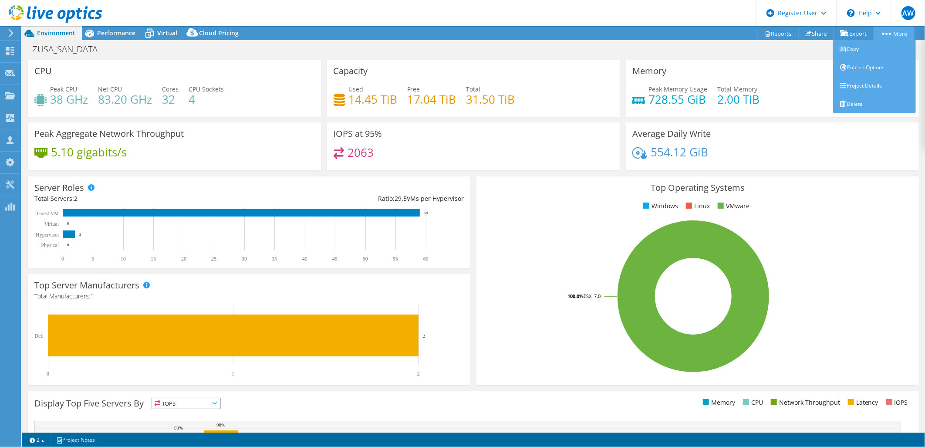
click at [895, 31] on link "More" at bounding box center [893, 33] width 40 height 13
click at [895, 85] on link "Project Details" at bounding box center [874, 86] width 83 height 18
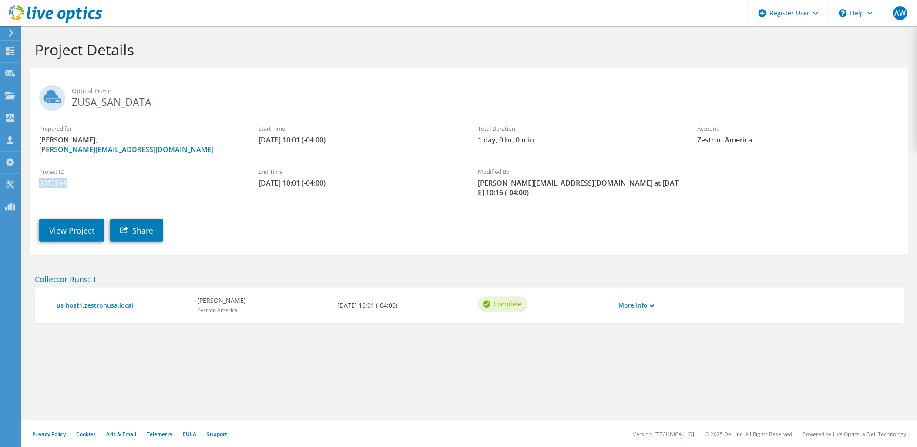
drag, startPoint x: 70, startPoint y: 184, endPoint x: 36, endPoint y: 180, distance: 34.2
click at [36, 180] on div "Project ID 3013594" at bounding box center [139, 177] width 219 height 29
copy span "3013594"
click at [314, 110] on div "Optical Prime ZUSA_SAN_DATA" at bounding box center [469, 95] width 878 height 47
click at [58, 181] on span "3013594" at bounding box center [140, 183] width 202 height 10
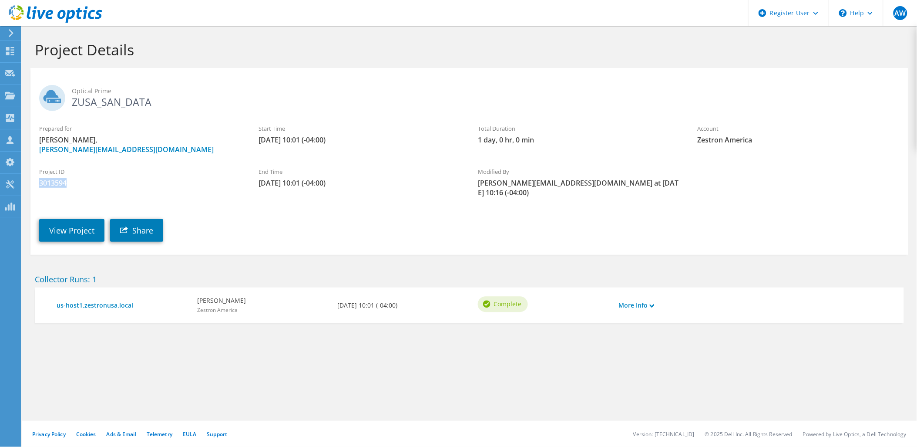
click at [58, 181] on span "3013594" at bounding box center [140, 183] width 202 height 10
copy span "3013594"
drag, startPoint x: 150, startPoint y: 103, endPoint x: 71, endPoint y: 92, distance: 80.3
click at [71, 92] on h2 "Optical Prime ZUSA_SAN_DATA" at bounding box center [469, 96] width 861 height 22
copy h2 "Optical Prime ZUSA_SAN_DATA"
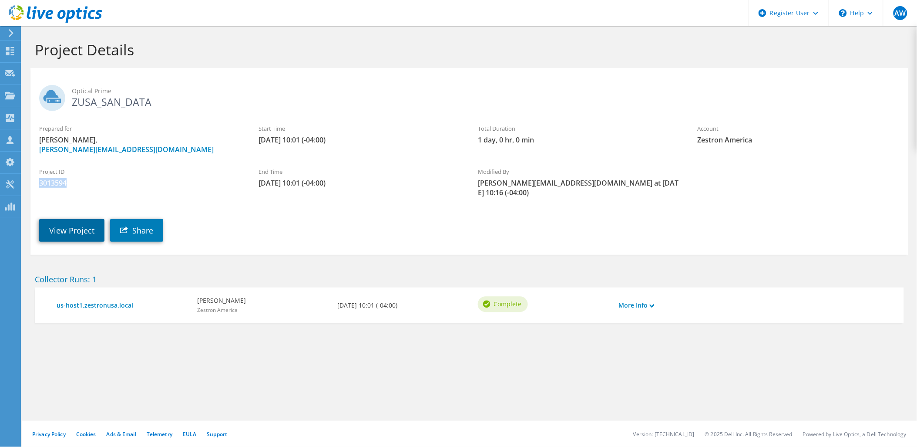
click at [81, 219] on link "View Project" at bounding box center [71, 230] width 65 height 23
